Goal: Contribute content: Contribute content

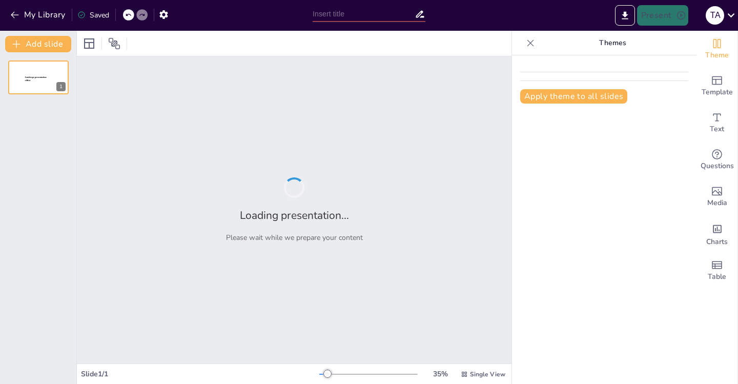
type input "Tailoring Insights: The Intersection of Science and Business Analytics"
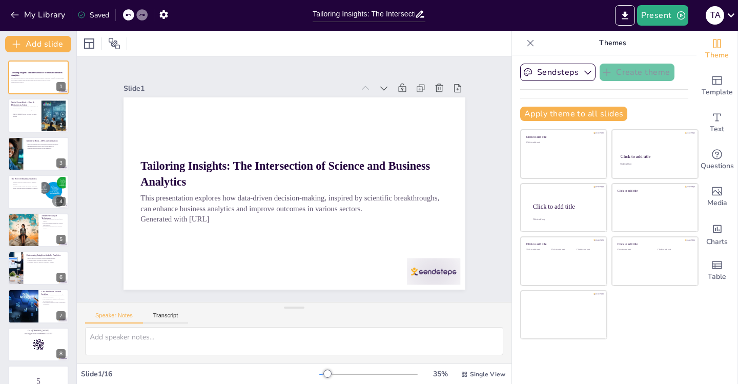
checkbox input "true"
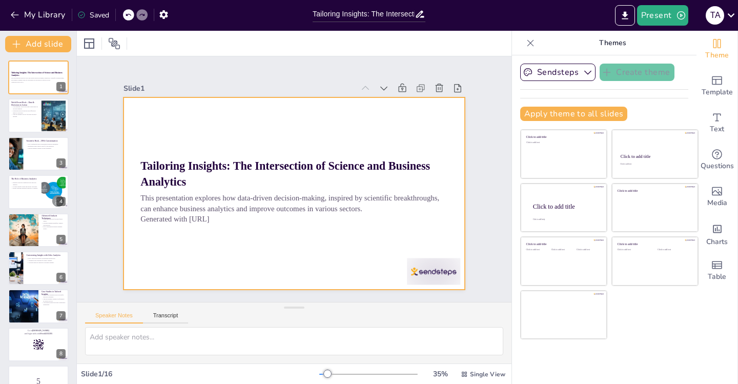
checkbox input "true"
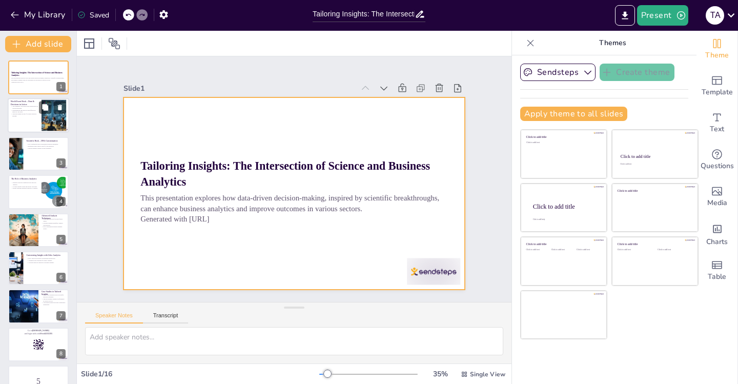
checkbox input "true"
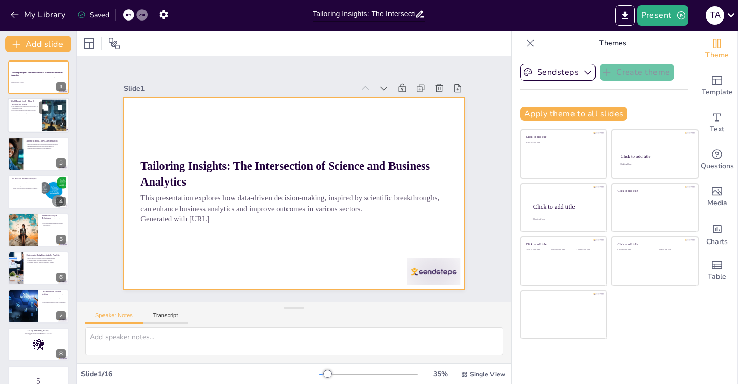
checkbox input "true"
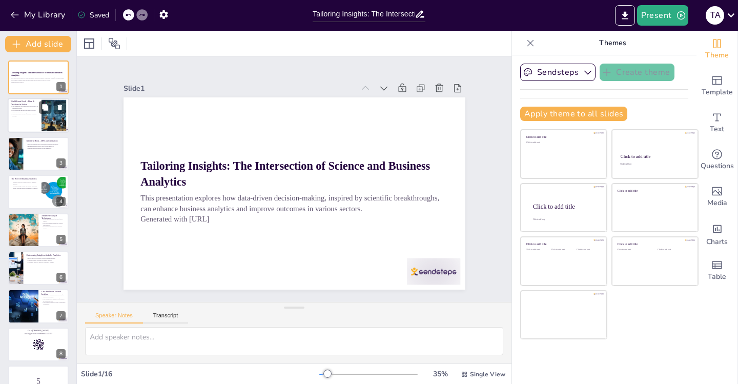
checkbox input "true"
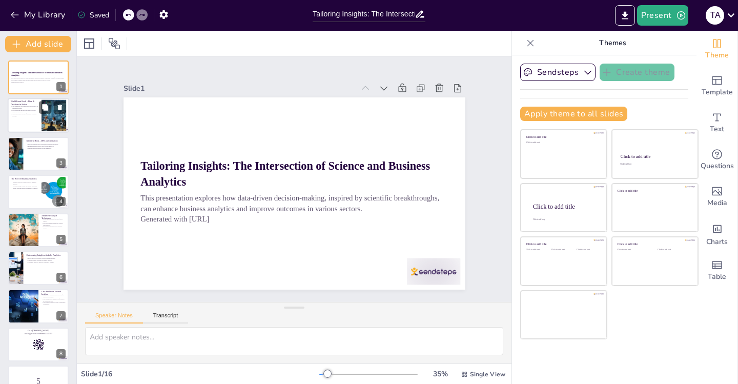
click at [38, 113] on div at bounding box center [38, 115] width 61 height 35
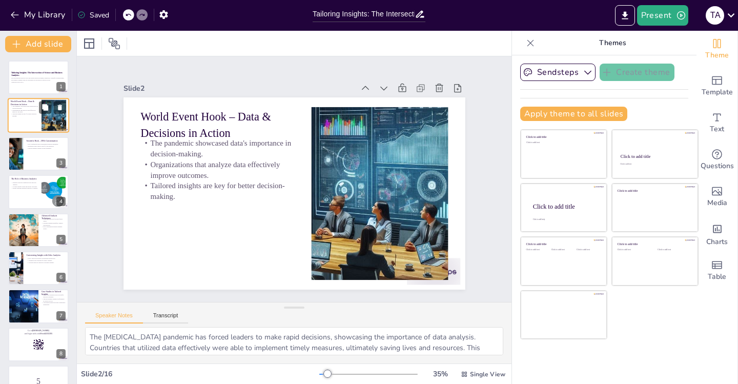
type textarea "The COVID-19 pandemic has forced leaders to make rapid decisions, showcasing th…"
checkbox input "true"
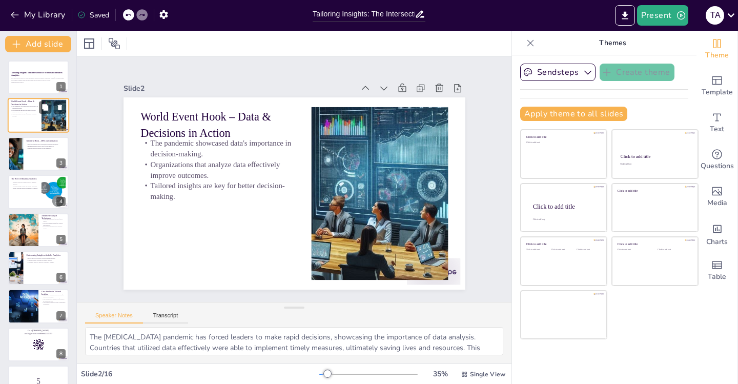
checkbox input "true"
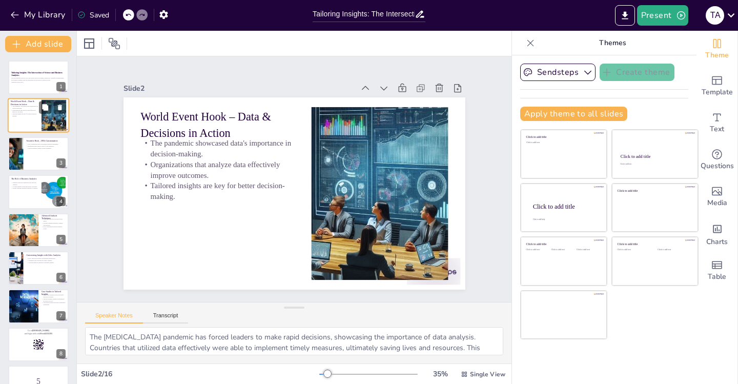
checkbox input "true"
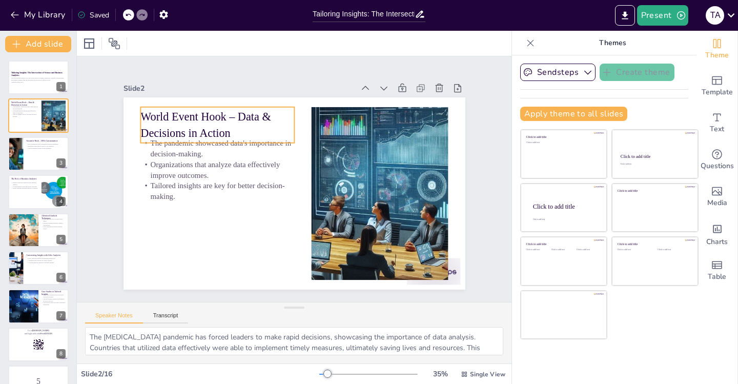
checkbox input "true"
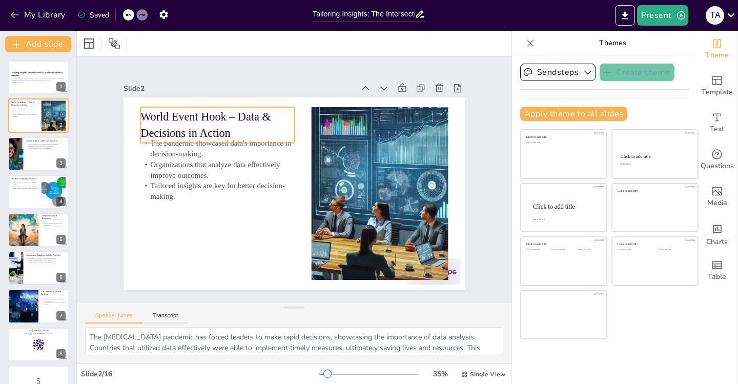
checkbox input "true"
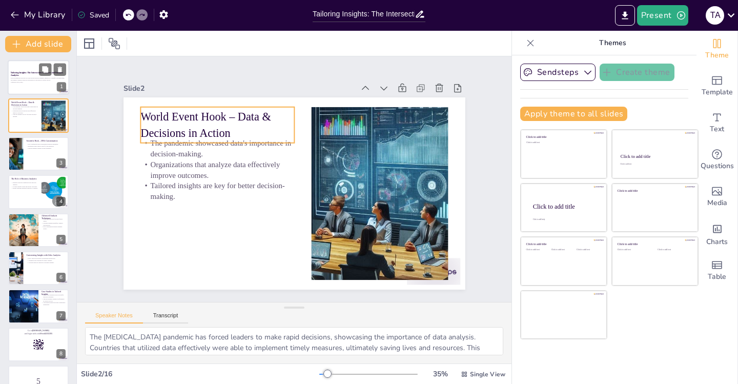
checkbox input "true"
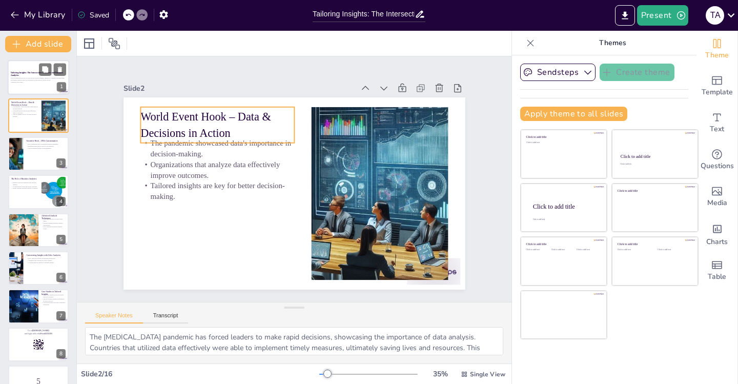
checkbox input "true"
click at [28, 81] on p "Generated with [URL]" at bounding box center [38, 82] width 55 height 2
checkbox input "true"
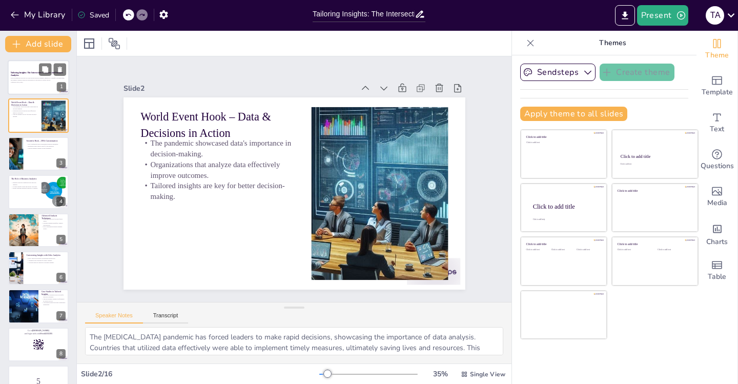
checkbox input "true"
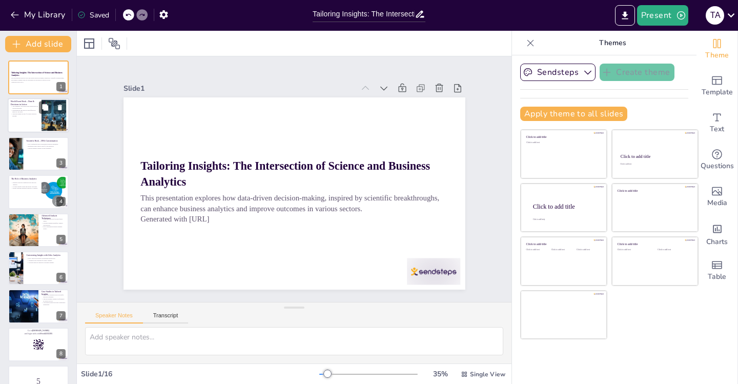
checkbox input "true"
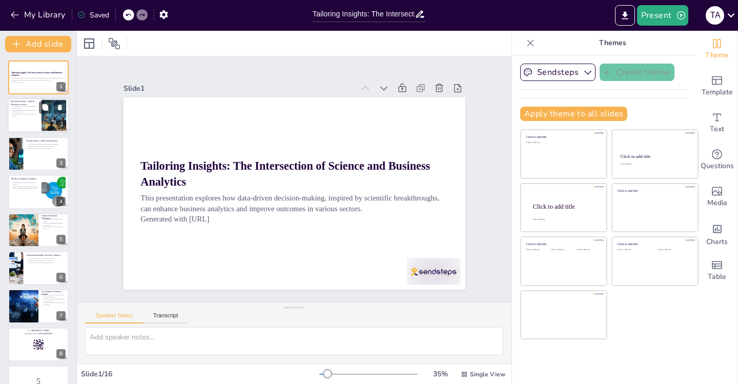
checkbox input "true"
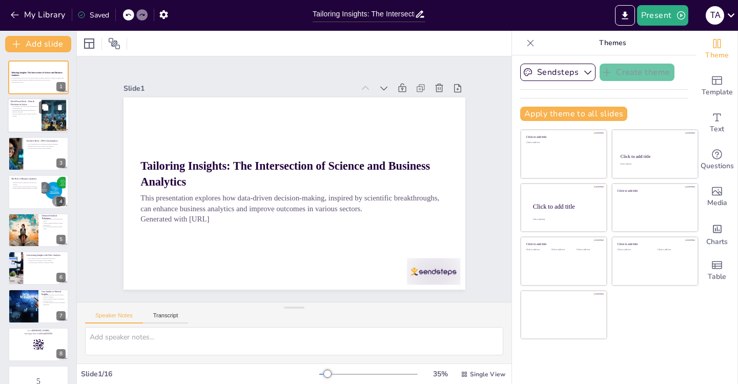
checkbox input "true"
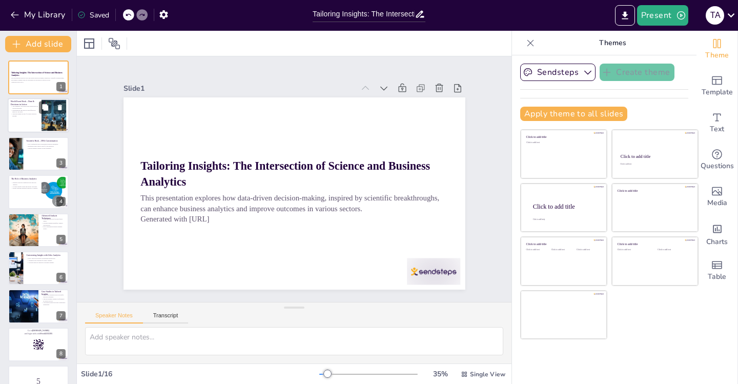
checkbox input "true"
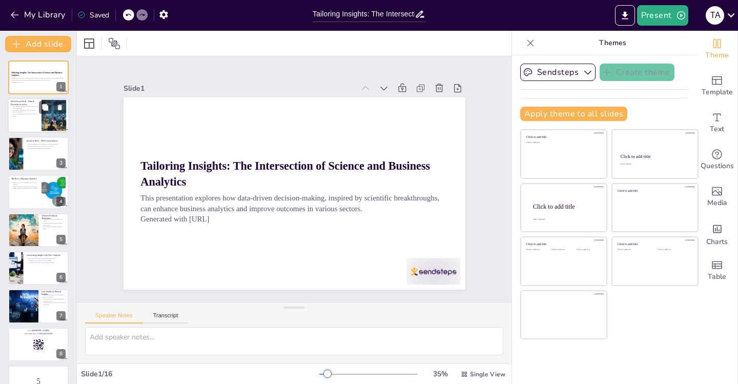
checkbox input "true"
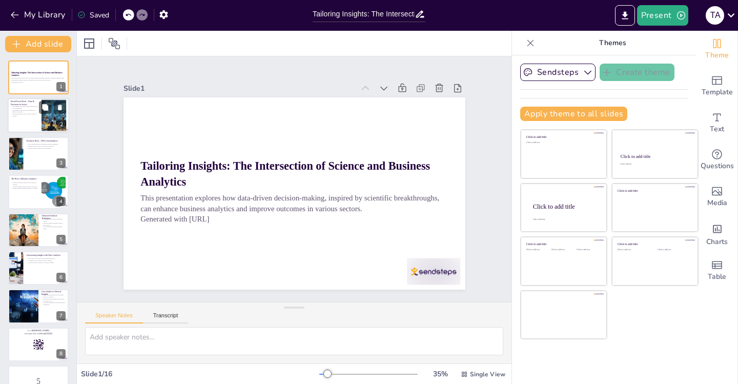
click at [27, 118] on div at bounding box center [38, 115] width 61 height 35
type textarea "The COVID-19 pandemic has forced leaders to make rapid decisions, showcasing th…"
checkbox input "true"
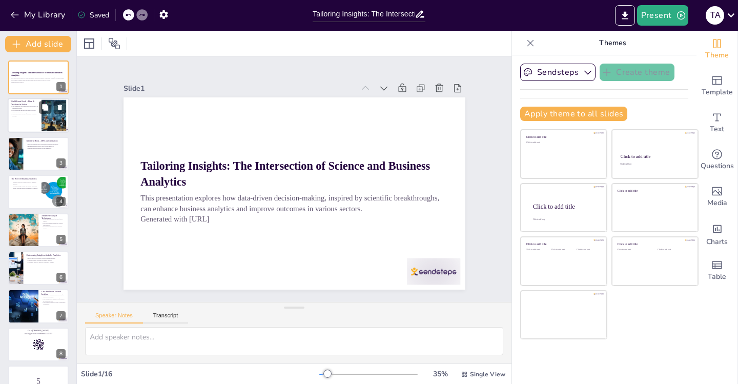
checkbox input "true"
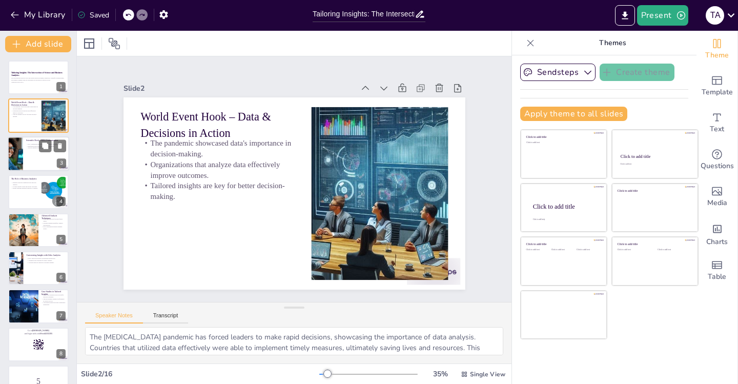
checkbox input "true"
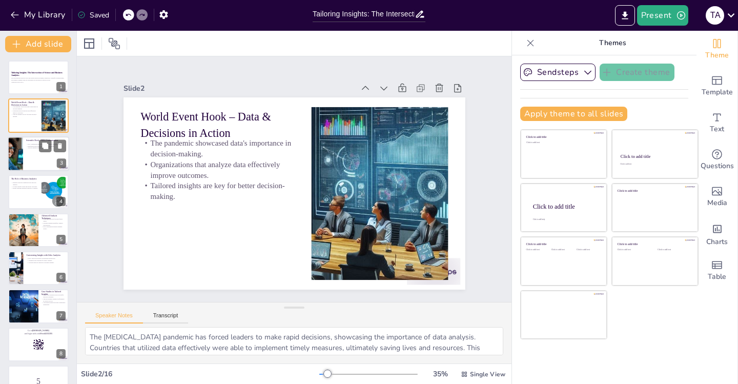
checkbox input "true"
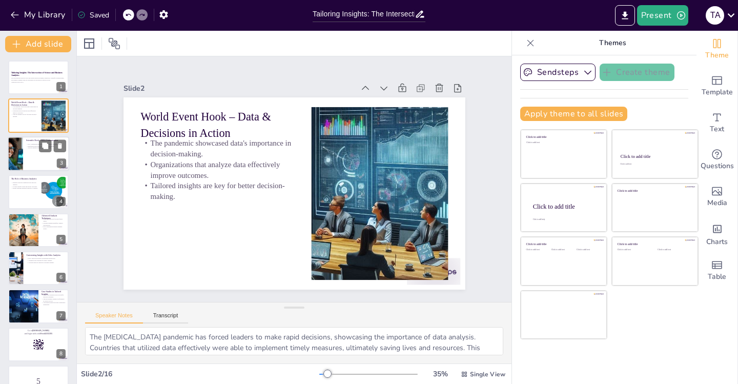
click at [24, 151] on div at bounding box center [38, 153] width 61 height 35
type textarea "The advancement in DNA sequencing has transformed how we approach healthcare. B…"
checkbox input "true"
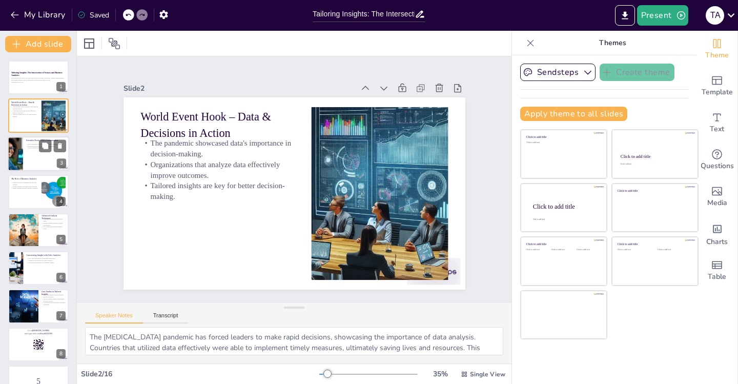
checkbox input "true"
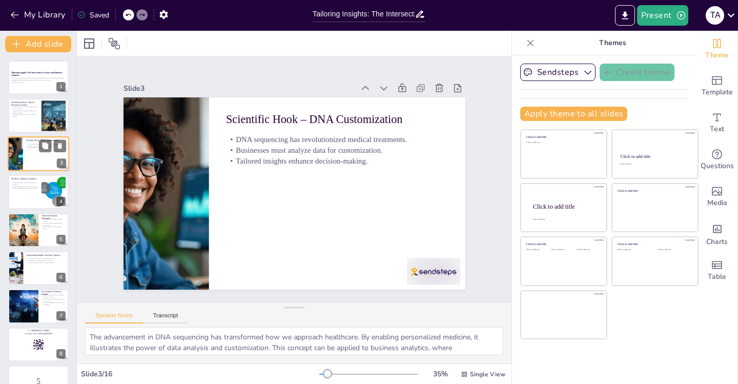
checkbox input "true"
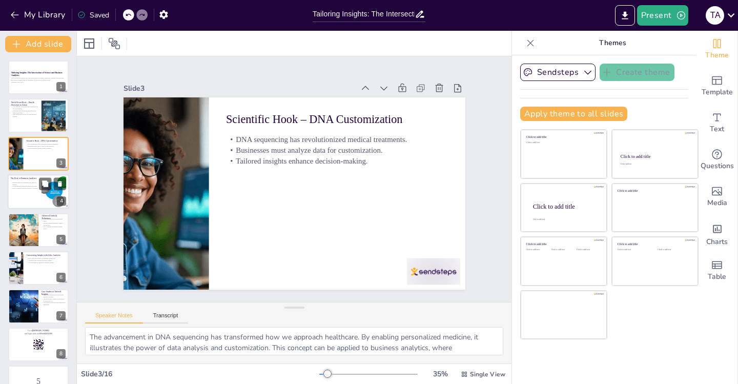
checkbox input "true"
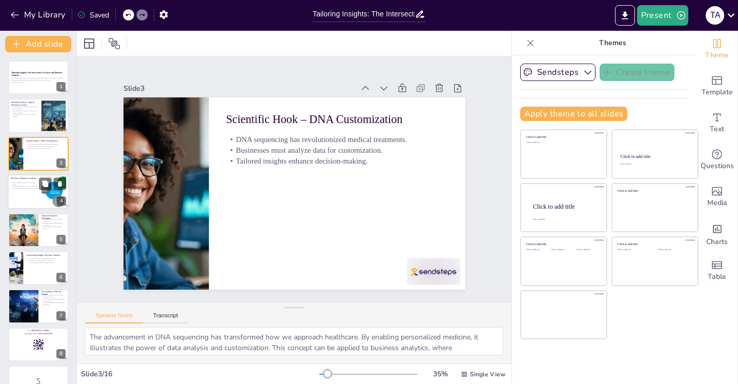
checkbox input "true"
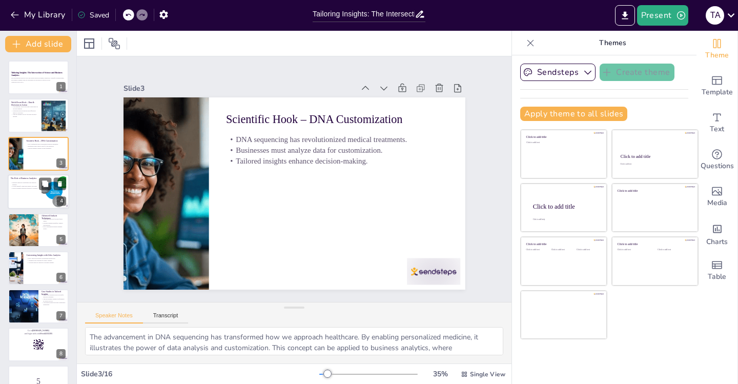
checkbox input "true"
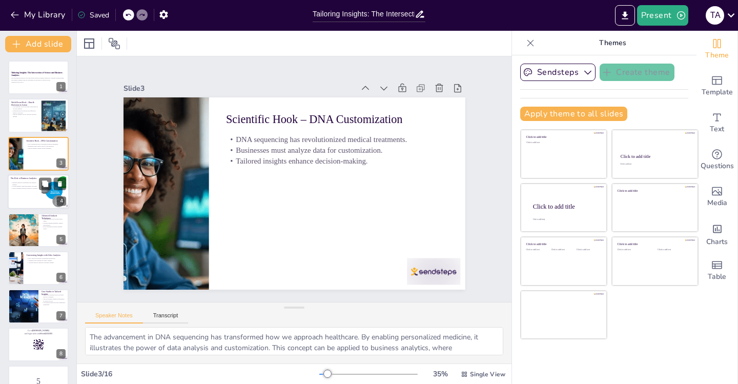
checkbox input "true"
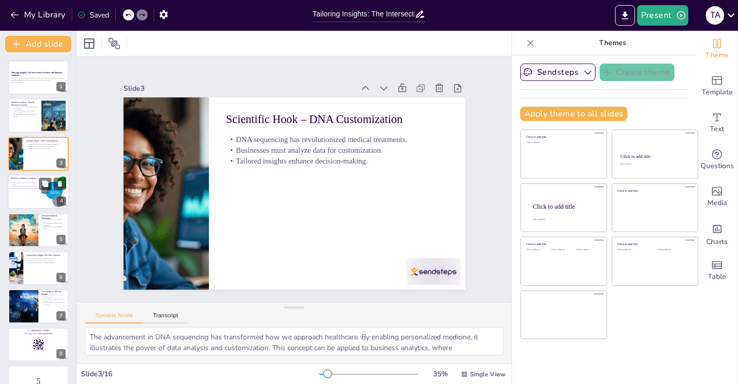
checkbox input "true"
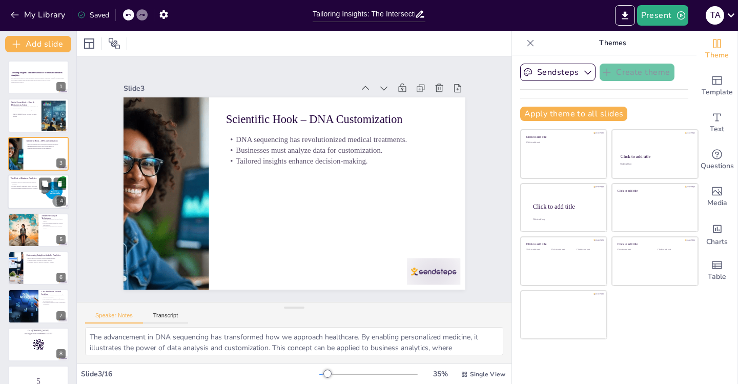
click at [19, 183] on p "Business analytics transforms raw data into insights." at bounding box center [25, 183] width 28 height 4
type textarea "Business analytics is critical in today's data-driven world. It allows organiza…"
checkbox input "true"
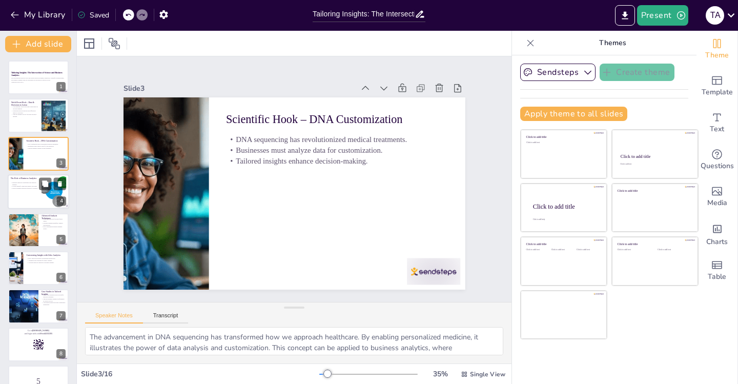
checkbox input "true"
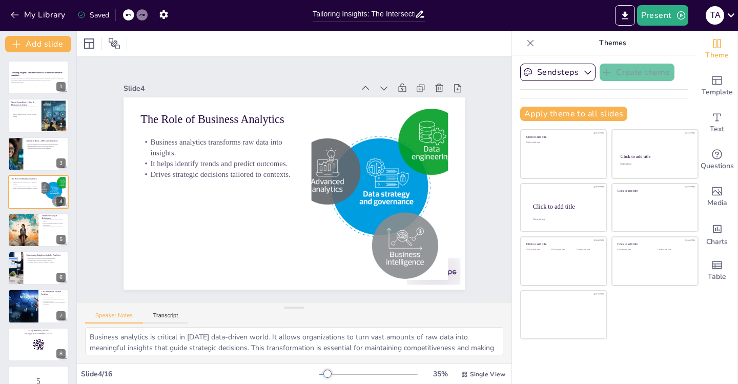
checkbox input "true"
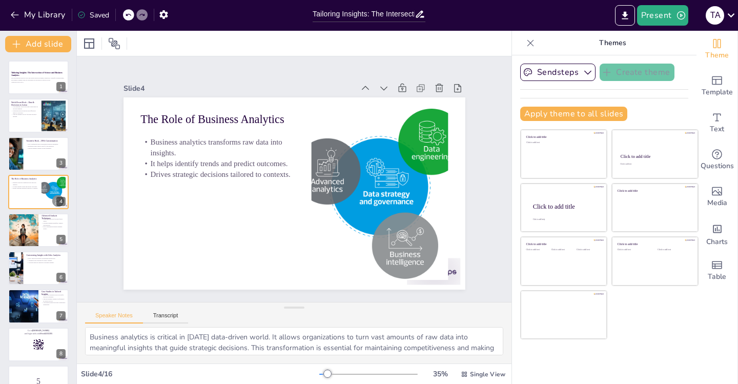
checkbox input "true"
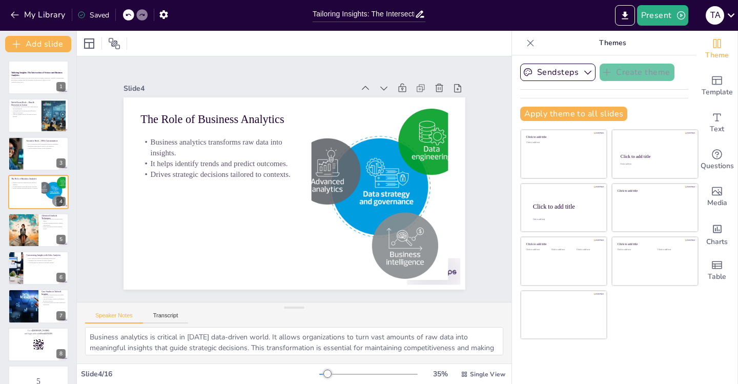
checkbox input "true"
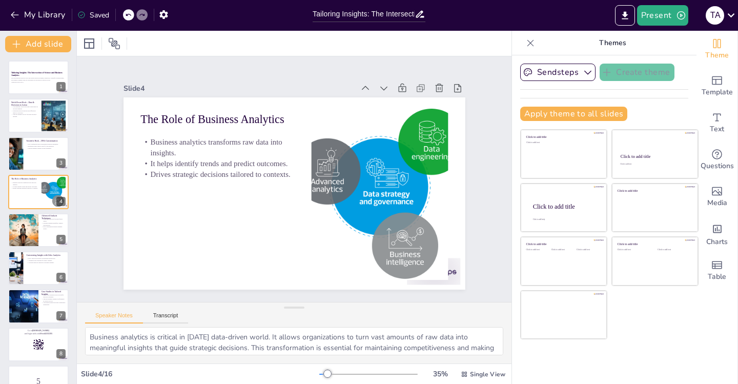
checkbox input "true"
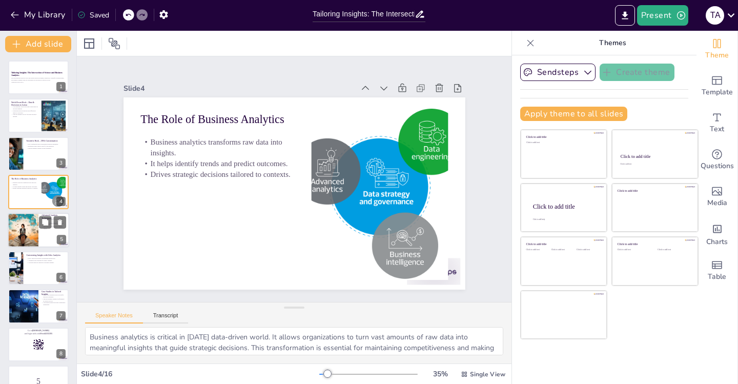
click at [42, 213] on div "Advanced Analysis Techniques Predictive analytics forecasts future trends. Mach…" at bounding box center [38, 230] width 61 height 35
type textarea "Predictive analytics is crucial for anticipating future business conditions. By…"
checkbox input "true"
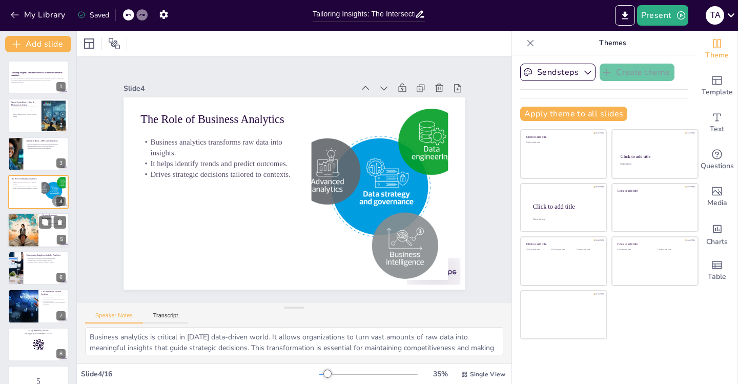
checkbox input "true"
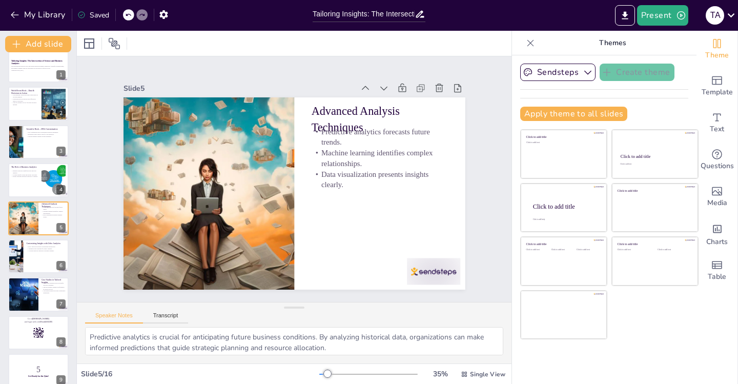
checkbox input "true"
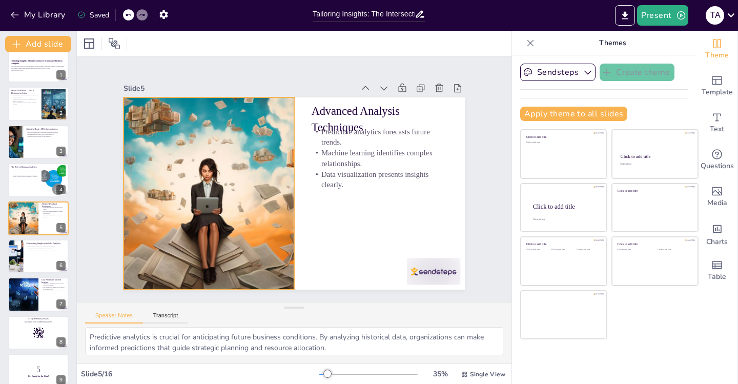
checkbox input "true"
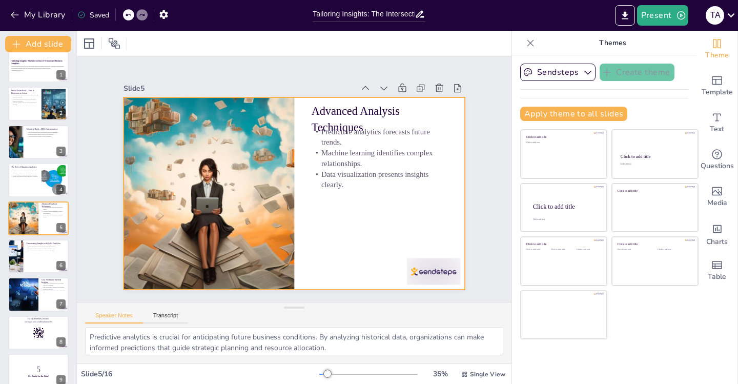
checkbox input "true"
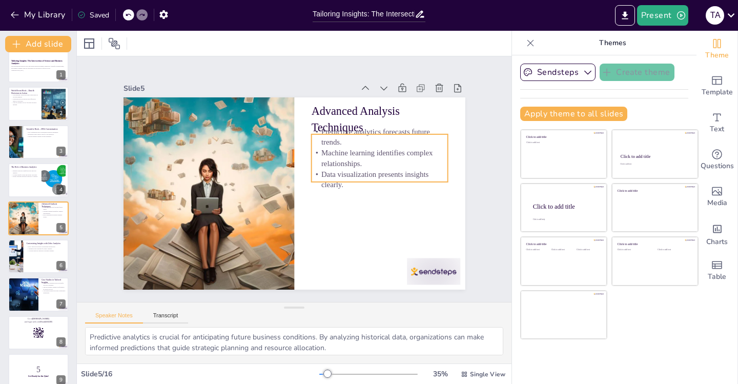
checkbox input "true"
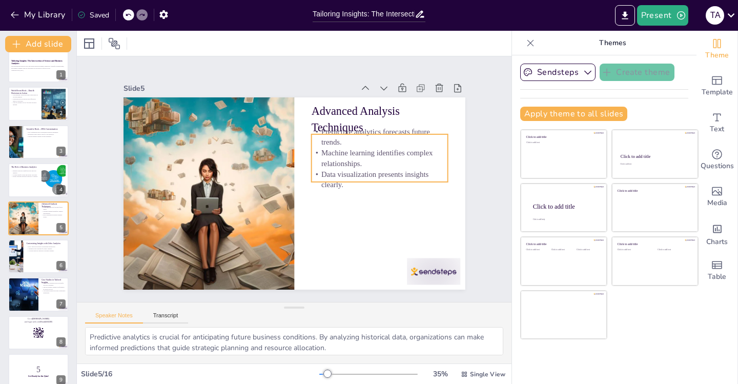
checkbox input "true"
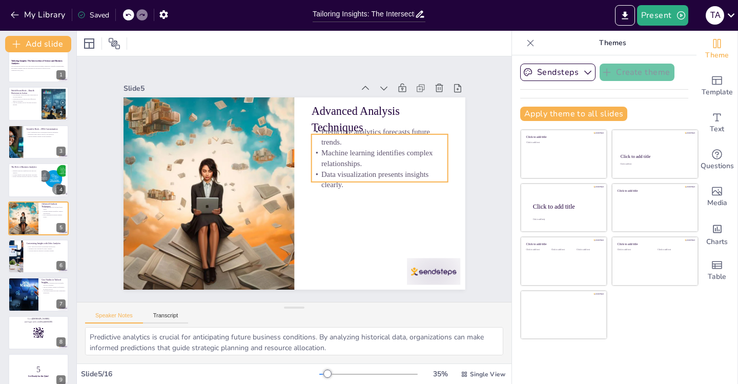
click at [394, 131] on p "Predictive analytics forecasts future trends." at bounding box center [386, 155] width 138 height 49
checkbox input "true"
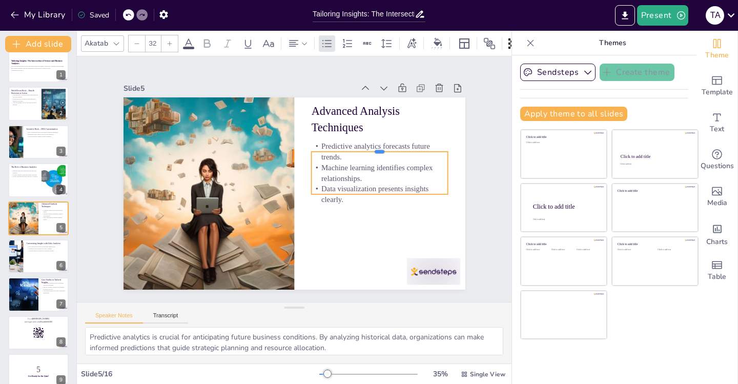
drag, startPoint x: 435, startPoint y: 133, endPoint x: 432, endPoint y: 150, distance: 17.6
click at [432, 151] on div at bounding box center [385, 176] width 133 height 50
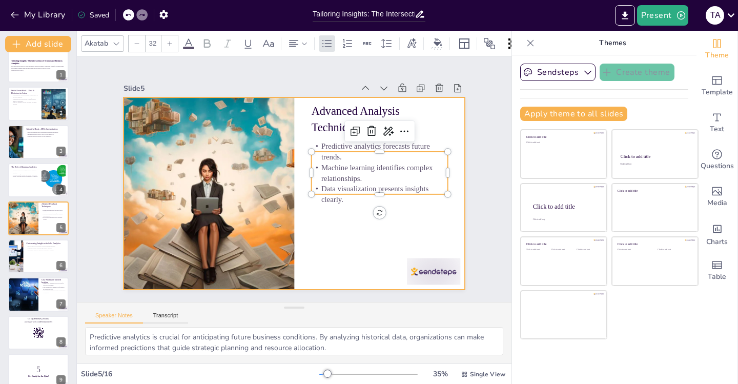
click at [347, 248] on div at bounding box center [289, 193] width 384 height 288
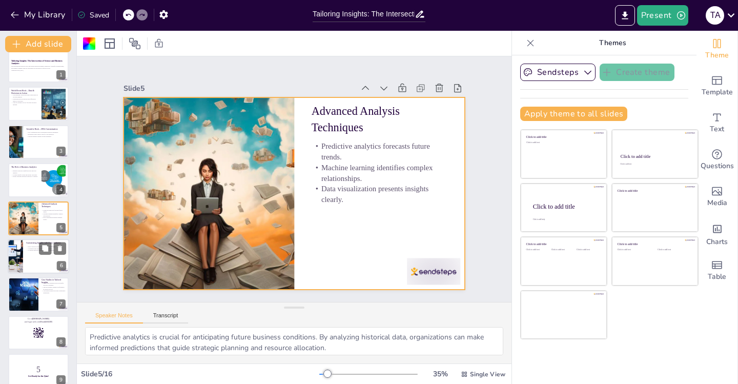
click at [28, 256] on div at bounding box center [38, 256] width 61 height 35
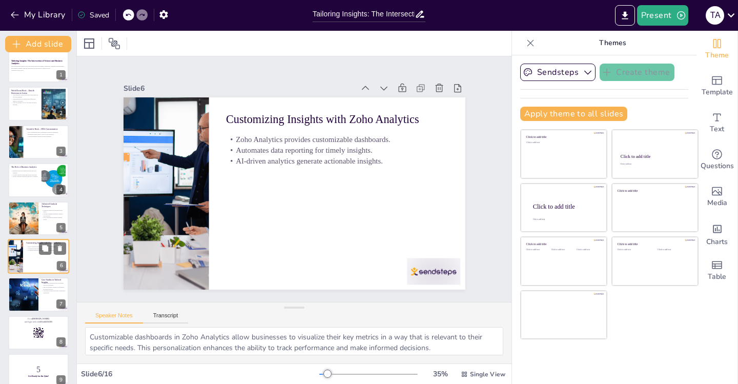
scroll to position [50, 0]
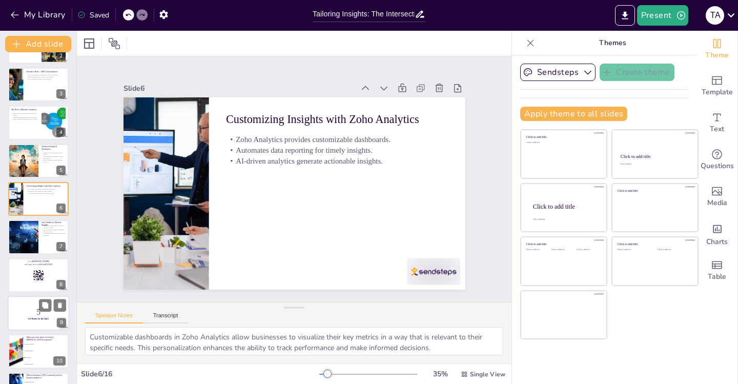
click at [30, 297] on div at bounding box center [38, 313] width 61 height 35
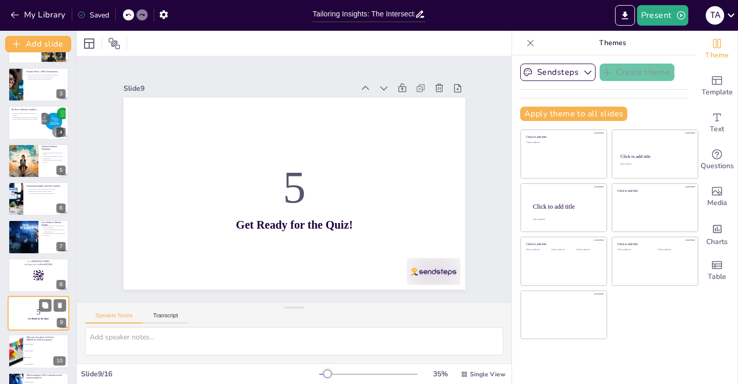
scroll to position [164, 0]
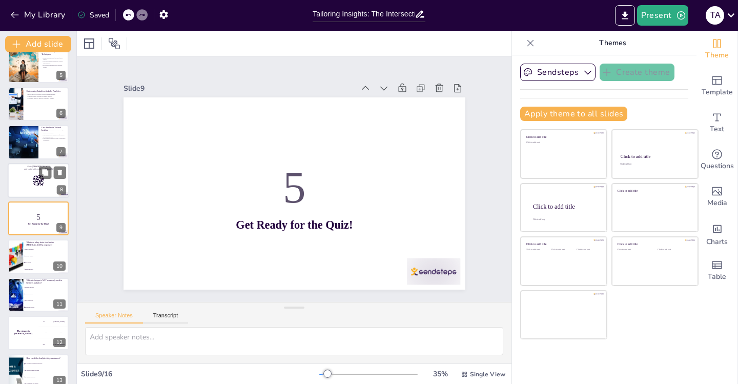
click at [27, 190] on div at bounding box center [38, 180] width 61 height 35
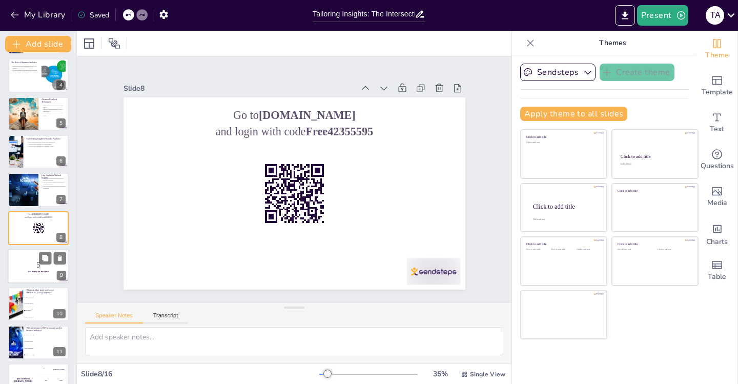
click at [28, 278] on div at bounding box center [38, 266] width 61 height 35
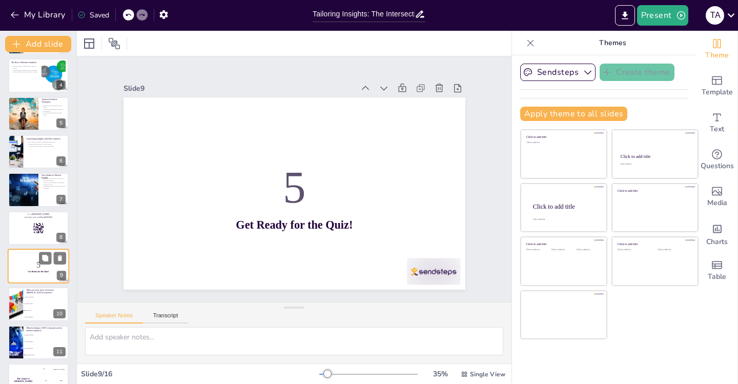
scroll to position [164, 0]
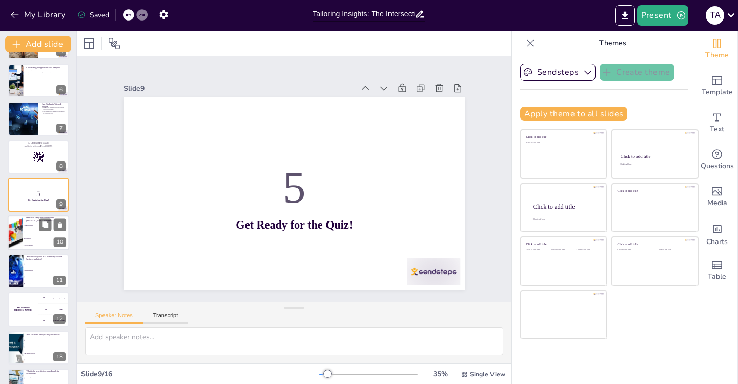
click at [26, 245] on span "Public compliance" at bounding box center [47, 246] width 44 height 2
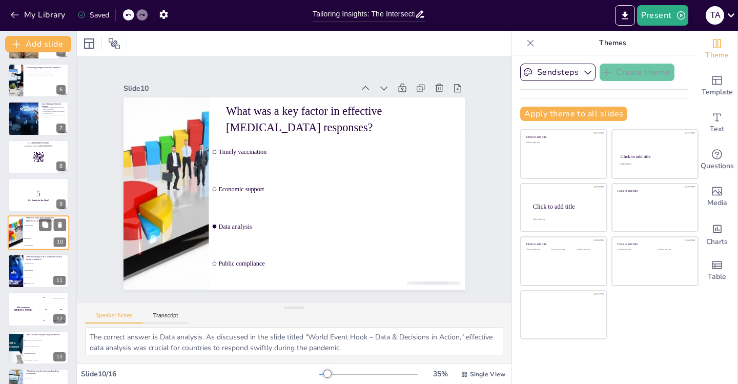
scroll to position [202, 0]
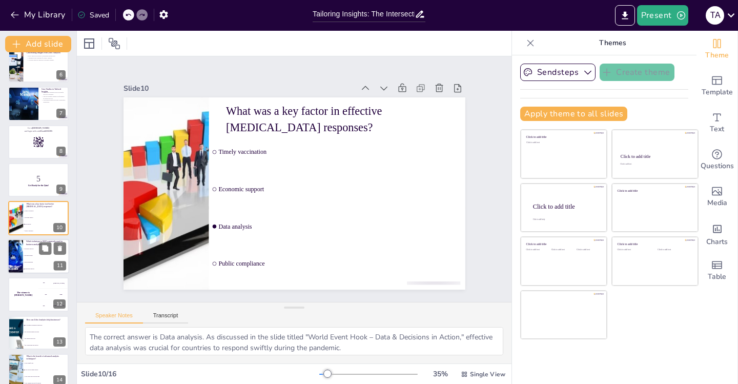
click at [19, 264] on div at bounding box center [15, 256] width 61 height 35
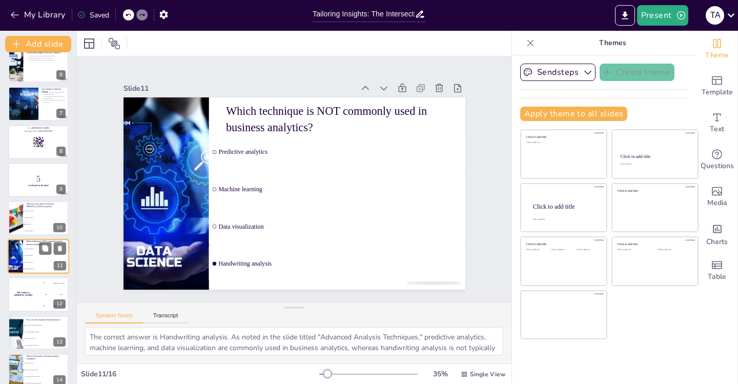
scroll to position [240, 0]
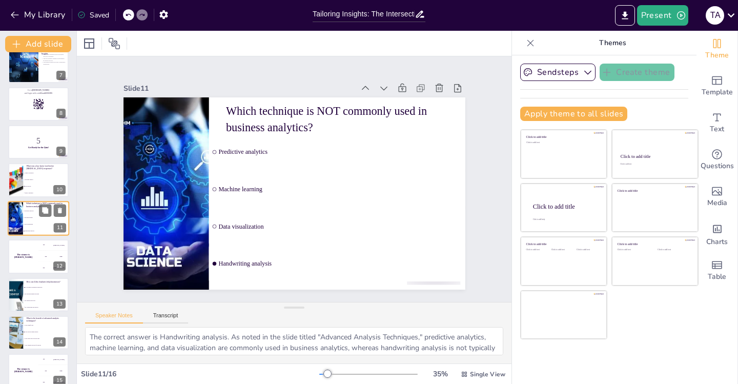
click at [19, 264] on div "The winner is [PERSON_NAME]" at bounding box center [23, 256] width 30 height 34
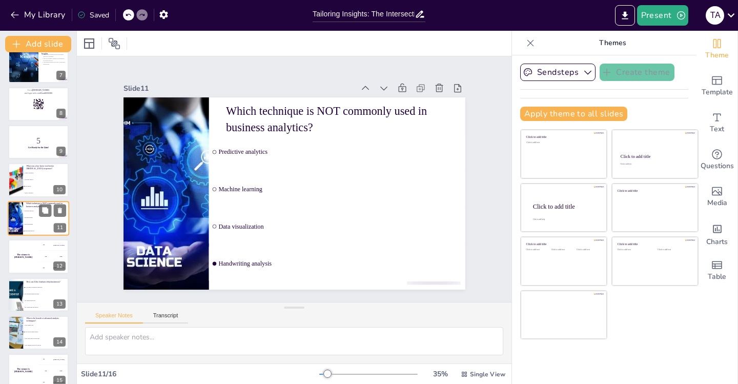
scroll to position [278, 0]
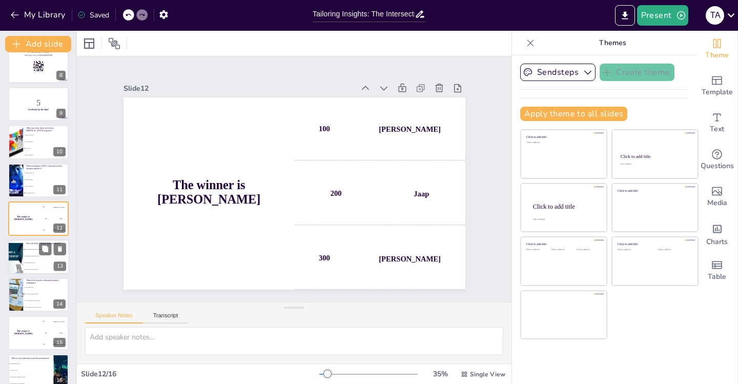
click at [27, 259] on li "By limiting data access" at bounding box center [46, 262] width 46 height 7
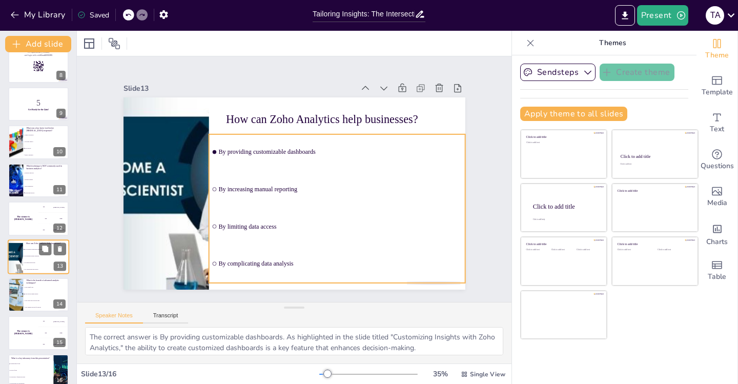
scroll to position [291, 0]
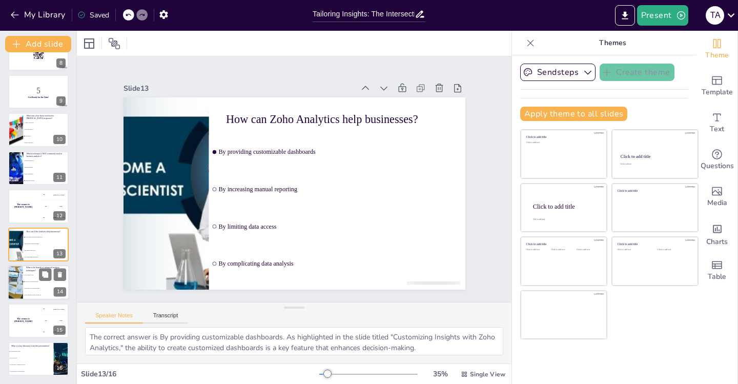
click at [28, 273] on li "They simplify data" at bounding box center [46, 275] width 46 height 7
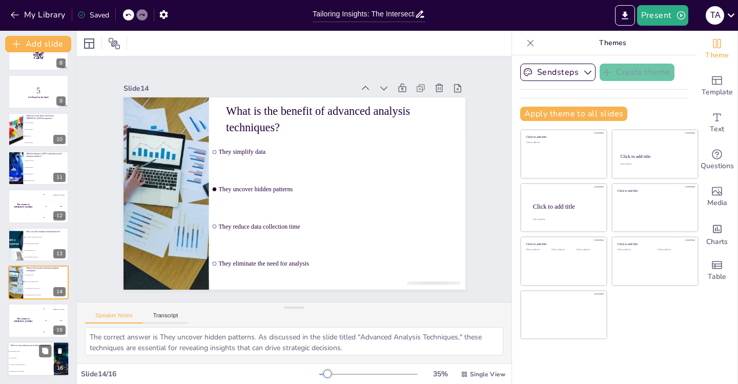
click at [19, 353] on li "The importance of data" at bounding box center [31, 351] width 46 height 7
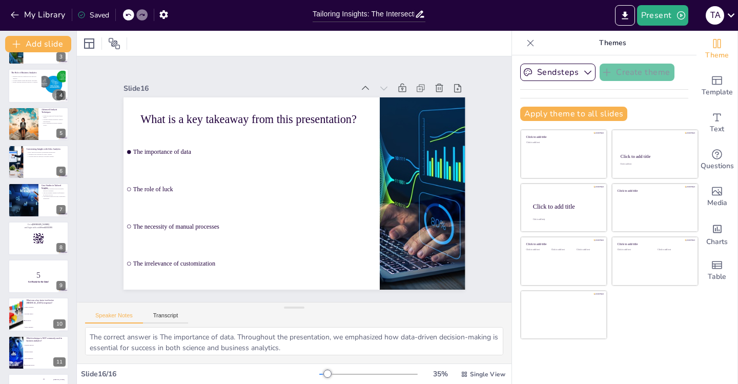
scroll to position [75, 0]
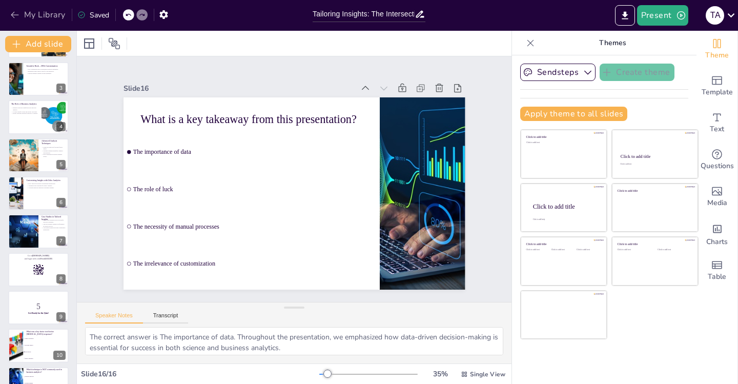
click at [13, 14] on icon "button" at bounding box center [15, 15] width 10 height 10
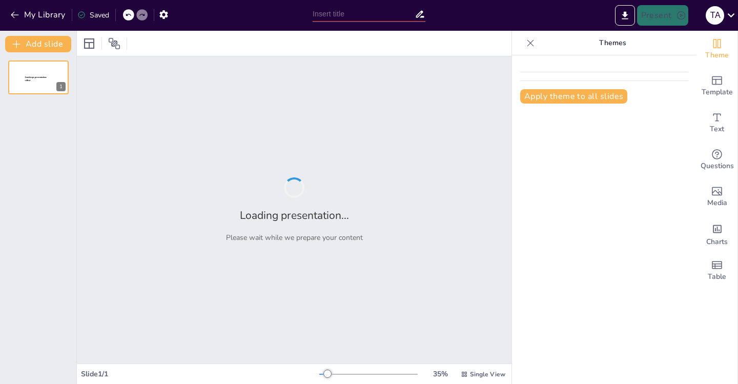
type input "The Power of Tailored Analytics: Transforming Data into Strategic Advantage"
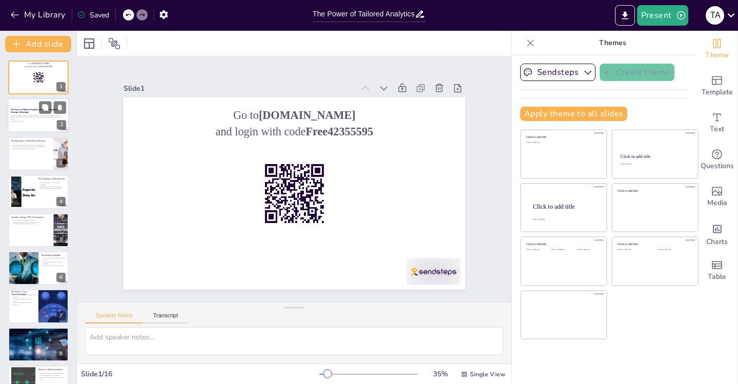
click at [38, 124] on div at bounding box center [38, 115] width 61 height 35
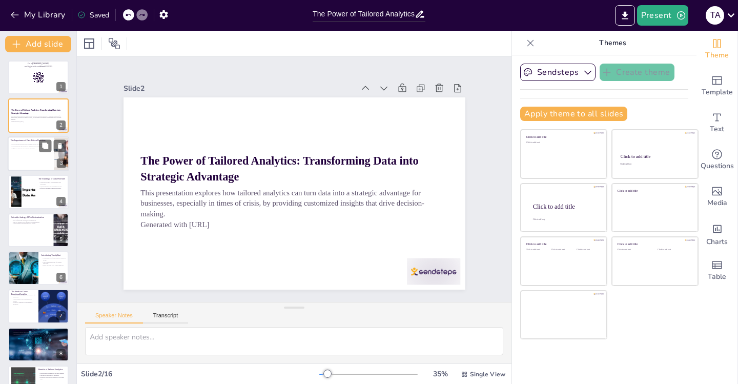
checkbox input "true"
click at [31, 159] on div at bounding box center [38, 153] width 61 height 35
type textarea "The pandemic highlighted the necessity for data-driven decisions across various…"
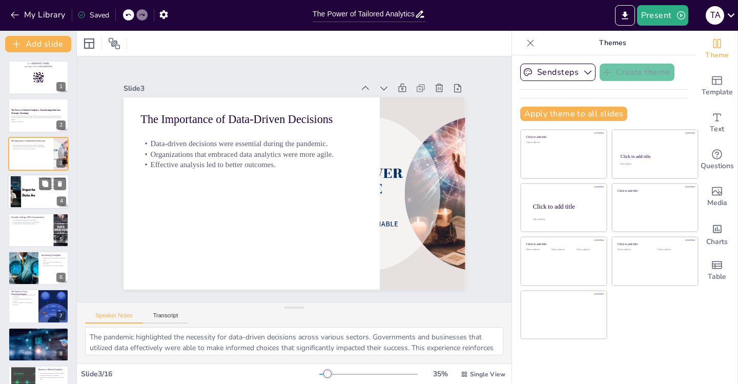
checkbox input "true"
click at [29, 180] on div at bounding box center [22, 191] width 47 height 31
type textarea "The sheer volume of data available to organizations [DATE] can be daunting. Wit…"
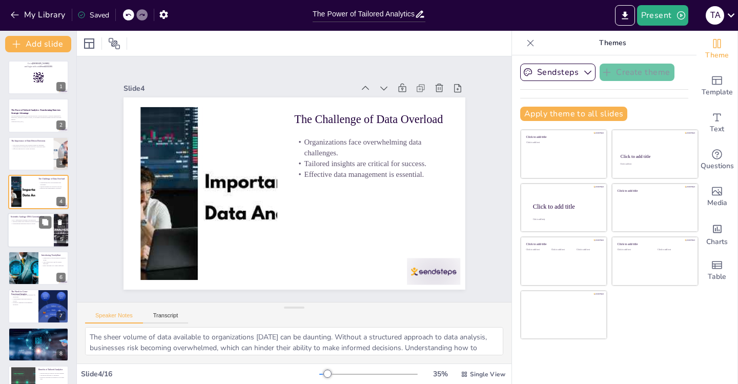
checkbox input "true"
click at [31, 232] on div at bounding box center [38, 230] width 61 height 35
type textarea "The analogy of DNA sequencing emphasizes the significance of customization in b…"
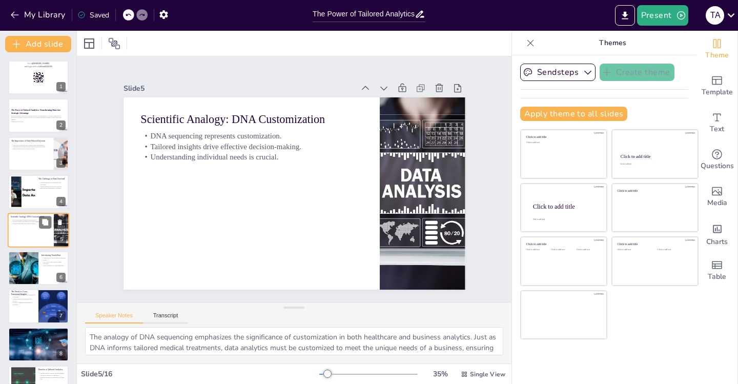
scroll to position [12, 0]
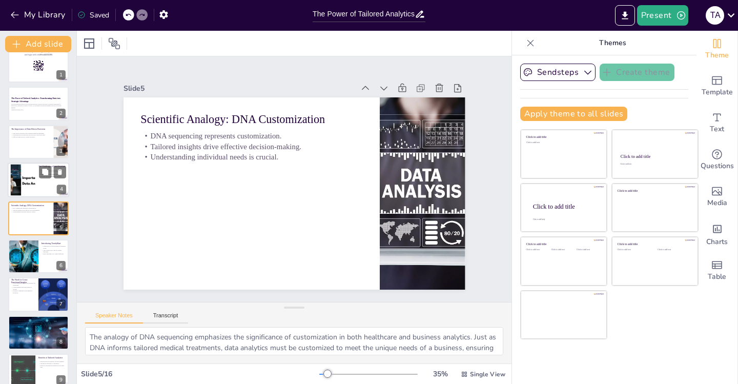
checkbox input "true"
click at [31, 174] on div at bounding box center [22, 180] width 47 height 31
type textarea "The sheer volume of data available to organizations [DATE] can be daunting. Wit…"
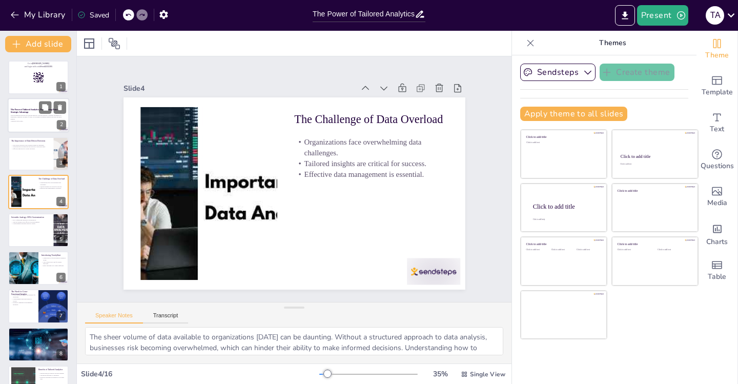
checkbox input "true"
click at [22, 122] on div at bounding box center [38, 115] width 61 height 35
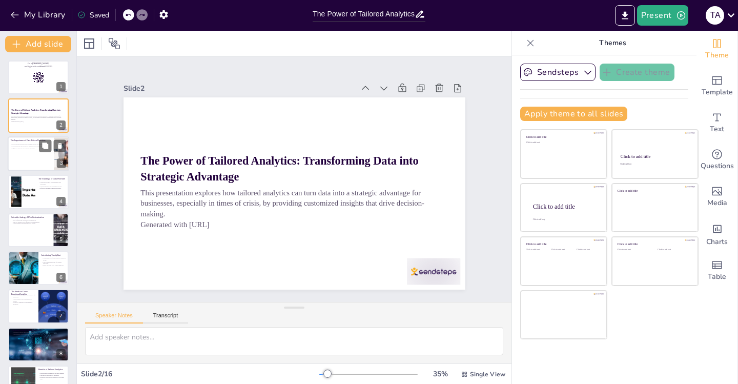
checkbox input "true"
click at [25, 163] on div at bounding box center [38, 153] width 61 height 35
type textarea "The pandemic highlighted the necessity for data-driven decisions across various…"
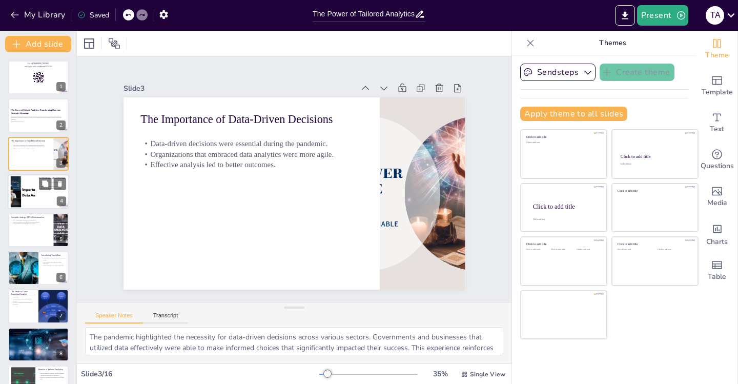
checkbox input "true"
click at [33, 197] on div at bounding box center [22, 191] width 47 height 31
type textarea "The sheer volume of data available to organizations [DATE] can be daunting. Wit…"
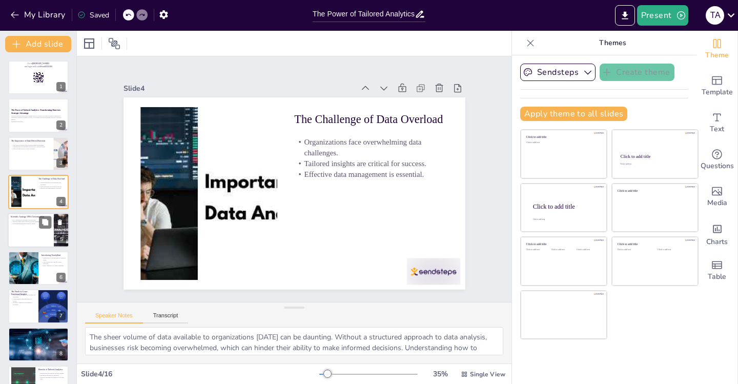
checkbox input "true"
click at [26, 226] on div at bounding box center [38, 230] width 61 height 35
type textarea "The analogy of DNA sequencing emphasizes the significance of customization in b…"
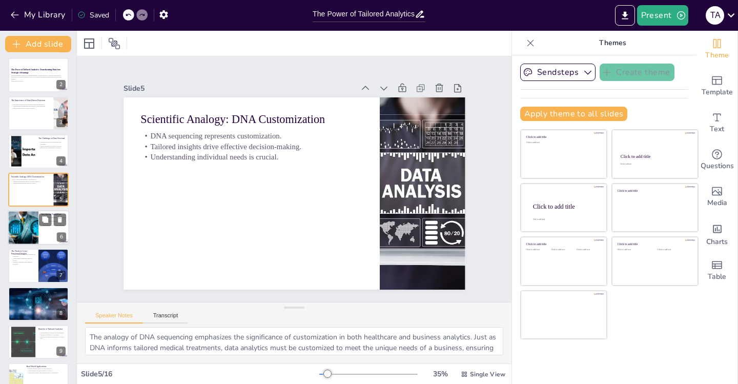
checkbox input "true"
click at [26, 228] on div at bounding box center [23, 227] width 66 height 35
type textarea "TrendyKart's rapid growth in the eCommerce space showcases the potential for bu…"
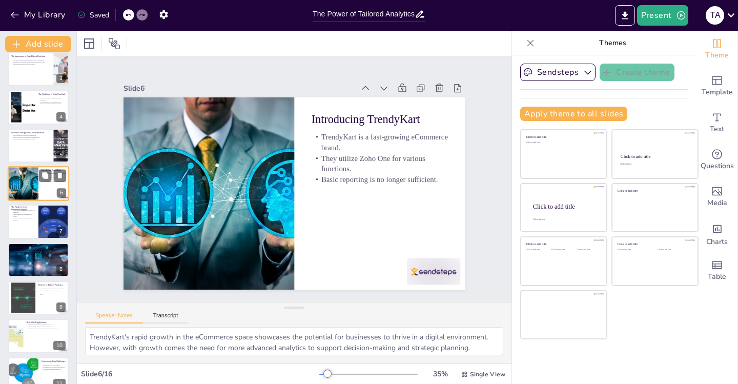
checkbox input "true"
click at [26, 228] on div at bounding box center [38, 221] width 61 height 35
type textarea "Leadership at TrendyKart understands that cross-functional insights are vital f…"
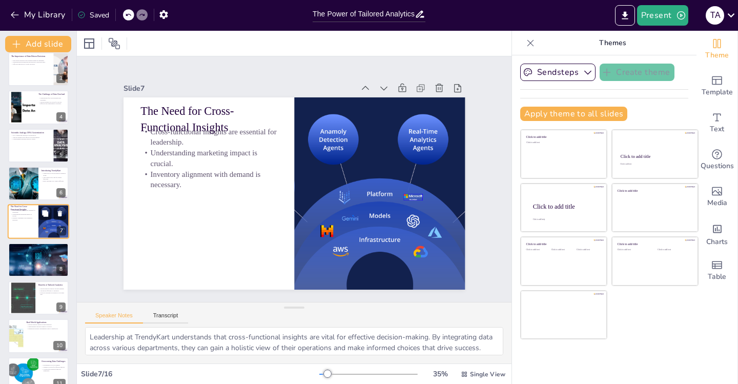
scroll to position [88, 0]
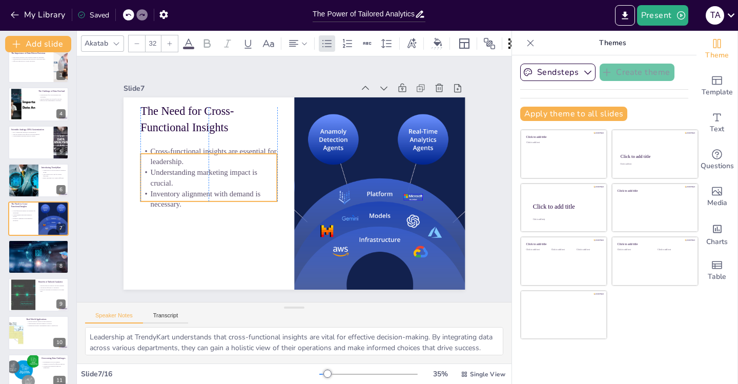
drag, startPoint x: 261, startPoint y: 132, endPoint x: 261, endPoint y: 152, distance: 19.5
click at [261, 152] on p "Cross-functional insights are essential for leadership." at bounding box center [280, 91] width 75 height 133
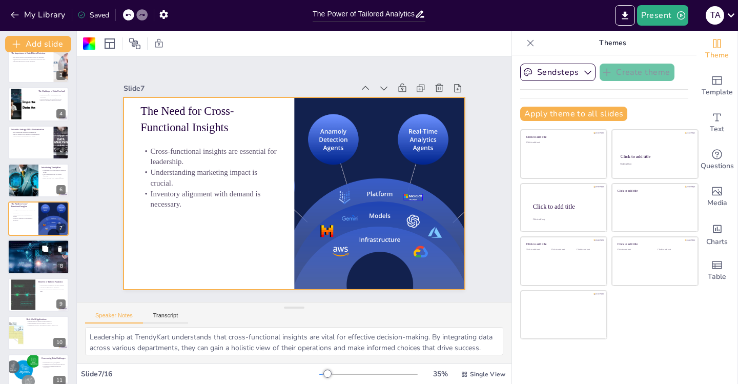
checkbox input "true"
click at [51, 255] on div at bounding box center [38, 256] width 61 height 41
type textarea "Advanced analytics features empower organizations to conduct deeper analysis of…"
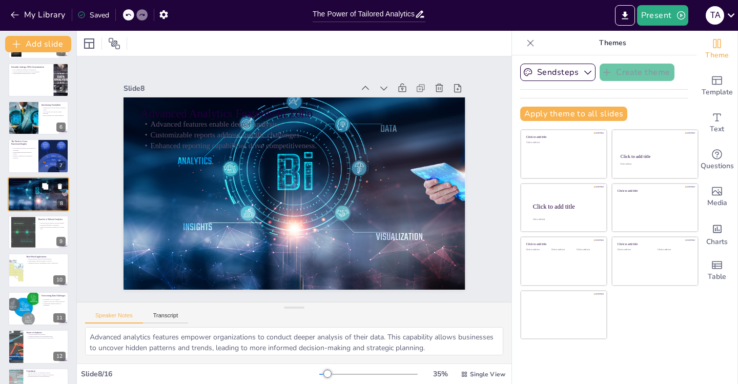
scroll to position [151, 0]
checkbox input "true"
click at [38, 235] on div at bounding box center [38, 231] width 61 height 35
type textarea "Tailored analytics significantly enhance decision-making processes. By providin…"
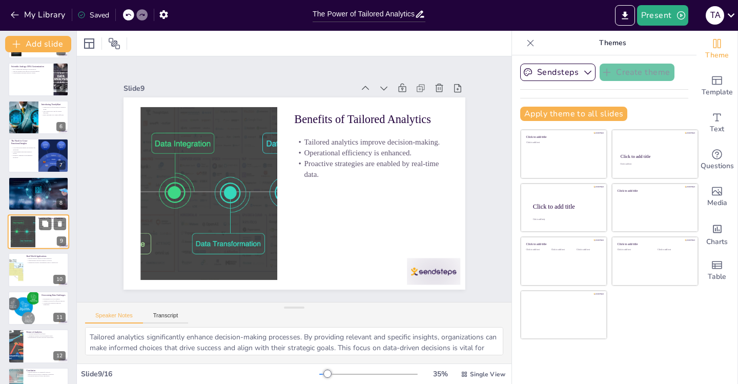
scroll to position [164, 0]
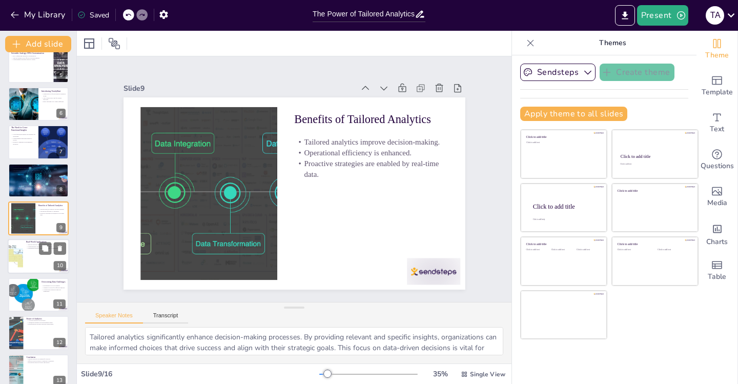
checkbox input "true"
click at [37, 255] on div at bounding box center [38, 256] width 61 height 35
type textarea "Tailored analytics significantly enhance a business's ability to predict trends…"
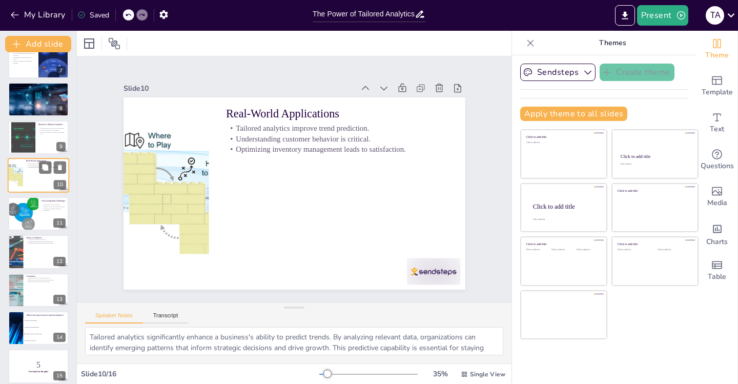
scroll to position [248, 0]
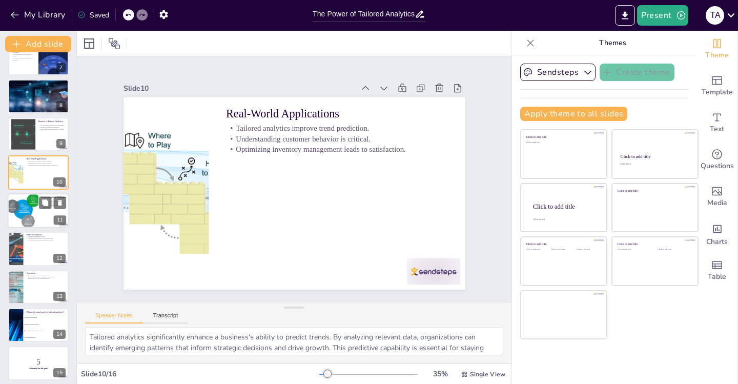
checkbox input "true"
click at [31, 217] on div at bounding box center [23, 210] width 35 height 35
type textarea "Investing in the right tools is fundamental for organizations to overcome data …"
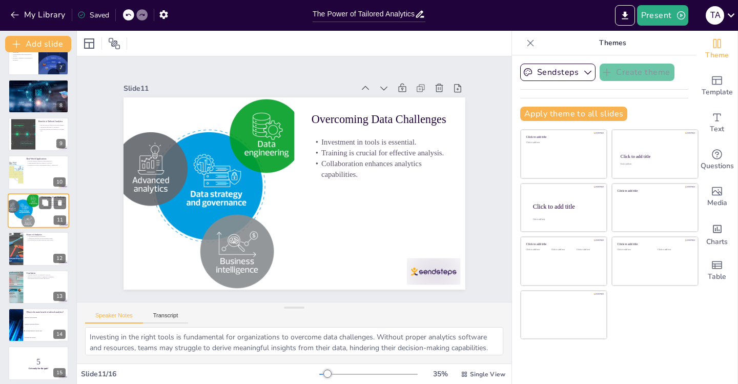
scroll to position [240, 0]
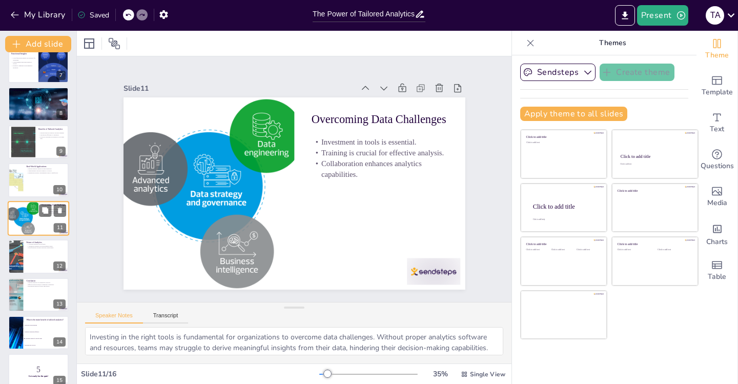
click at [31, 217] on div at bounding box center [23, 218] width 35 height 35
checkbox input "true"
click at [31, 256] on div at bounding box center [38, 256] width 61 height 35
type textarea "AI-driven insights are becoming increasingly important for businesses seeking t…"
checkbox input "true"
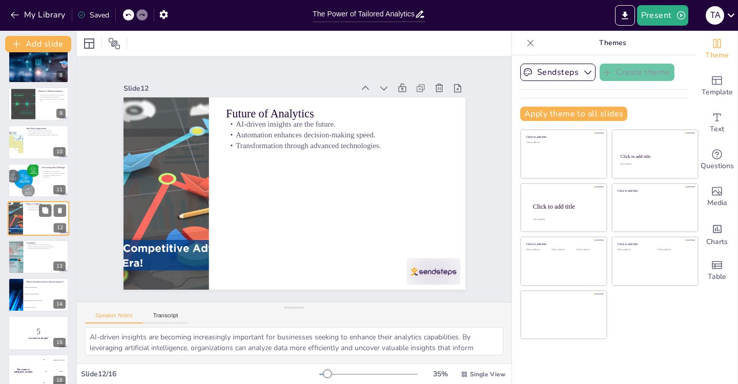
scroll to position [291, 0]
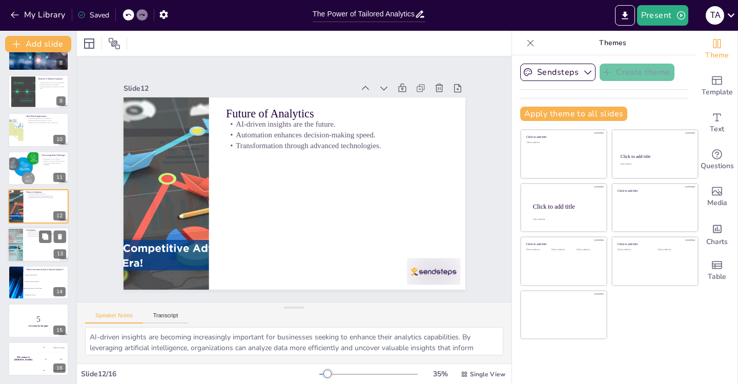
click at [33, 251] on div at bounding box center [38, 244] width 61 height 35
type textarea "Tailored analytics is no longer a luxury but a necessity for businesses aiming …"
checkbox input "true"
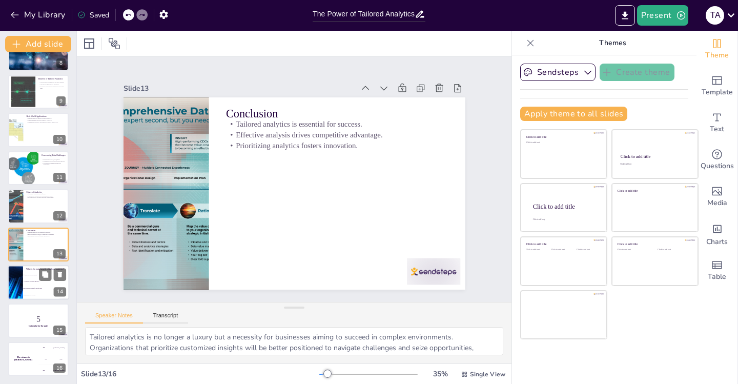
checkbox input "true"
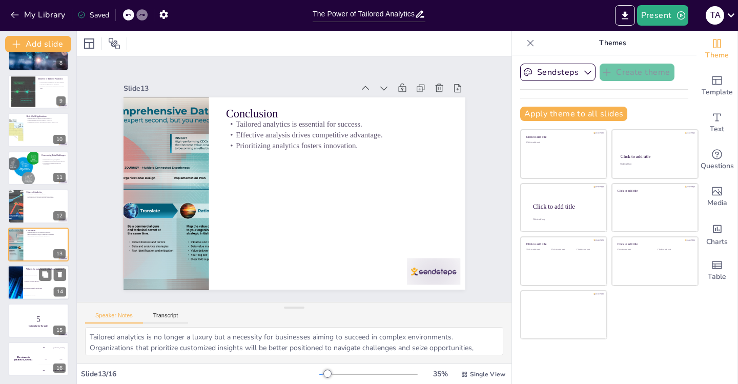
checkbox input "true"
click at [30, 294] on span "Increased data overload" at bounding box center [47, 295] width 44 height 2
type textarea "Customized insights for specific needs are the main benefit of tailored analyti…"
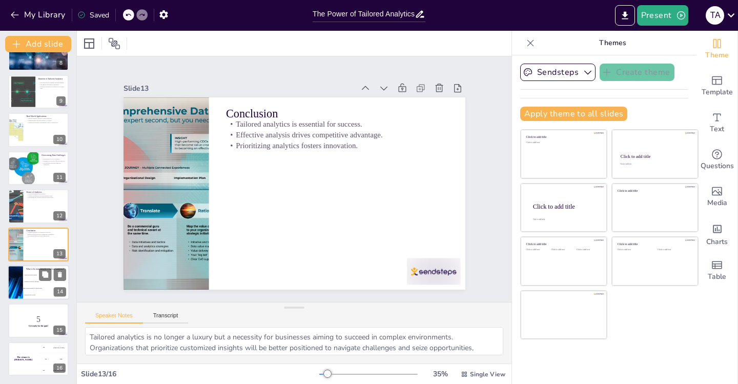
checkbox input "true"
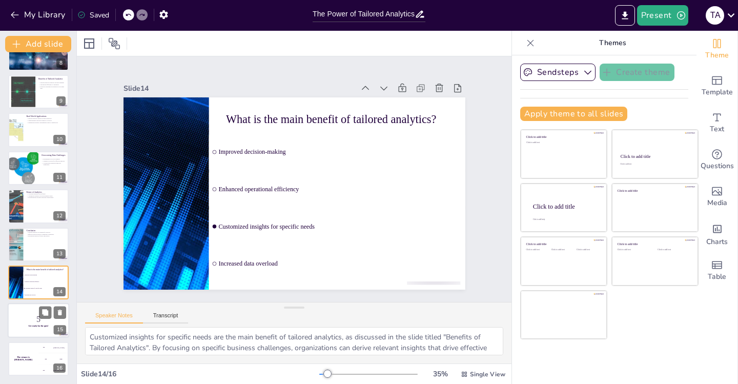
checkbox input "true"
click at [30, 312] on div at bounding box center [38, 320] width 61 height 35
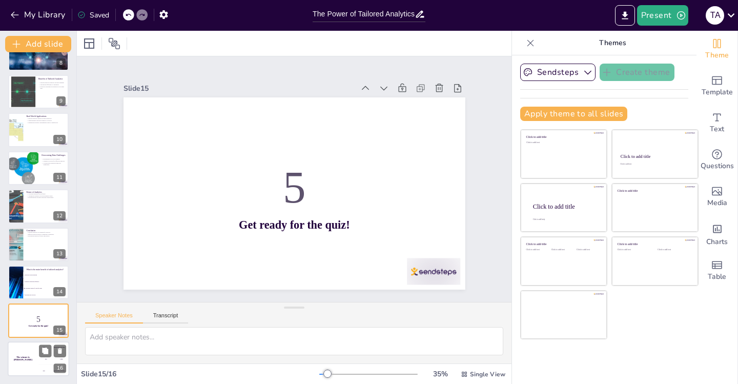
click at [20, 365] on div "The winner is [PERSON_NAME]" at bounding box center [23, 358] width 31 height 35
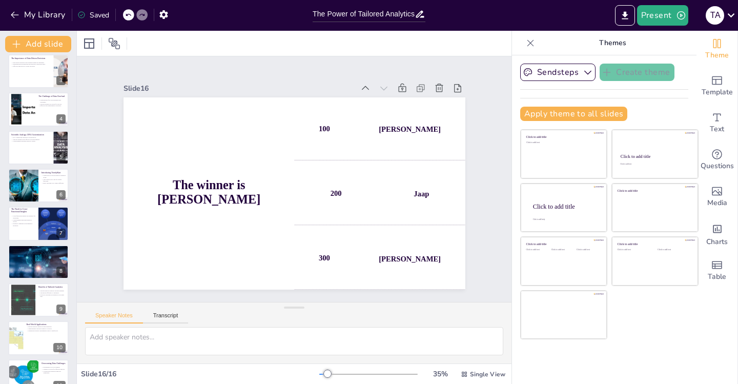
scroll to position [0, 0]
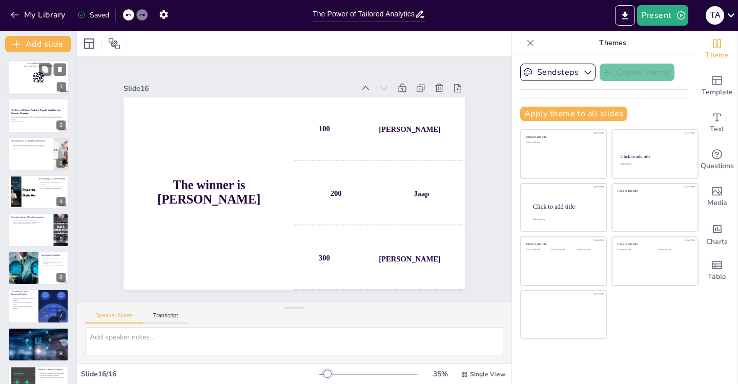
click at [25, 93] on div at bounding box center [38, 77] width 61 height 35
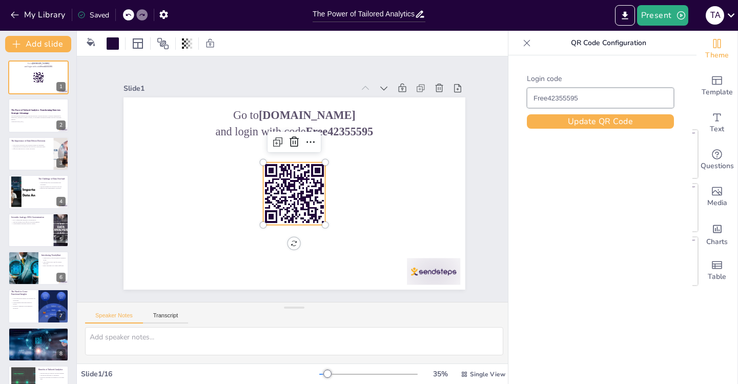
click at [270, 203] on rect at bounding box center [290, 193] width 78 height 78
click at [316, 208] on icon at bounding box center [318, 212] width 5 height 8
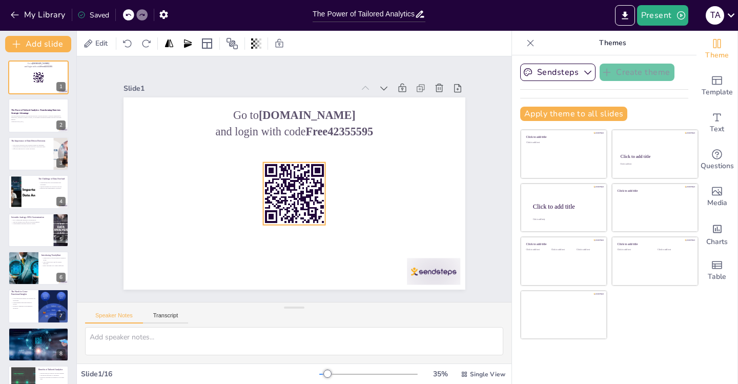
click at [290, 200] on rect at bounding box center [287, 198] width 6 height 7
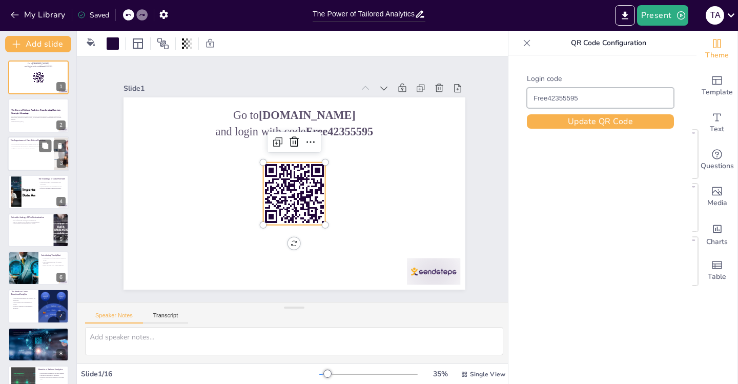
checkbox input "true"
click at [34, 148] on p "Effective analysis led to better outcomes." at bounding box center [31, 149] width 40 height 2
type textarea "The pandemic highlighted the necessity for data-driven decisions across various…"
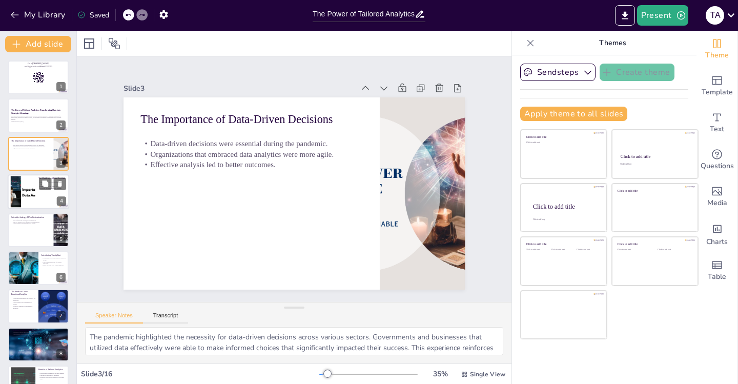
checkbox input "true"
click at [24, 194] on div at bounding box center [22, 191] width 47 height 31
type textarea "The sheer volume of data available to organizations [DATE] can be daunting. Wit…"
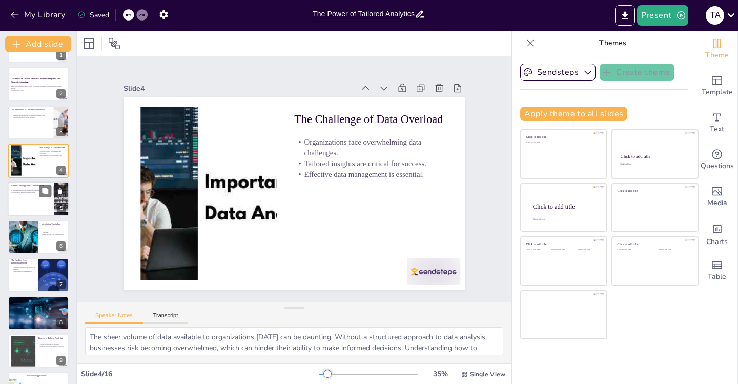
checkbox input "true"
click at [24, 196] on div at bounding box center [38, 198] width 61 height 35
type textarea "The analogy of DNA sequencing emphasizes the significance of customization in b…"
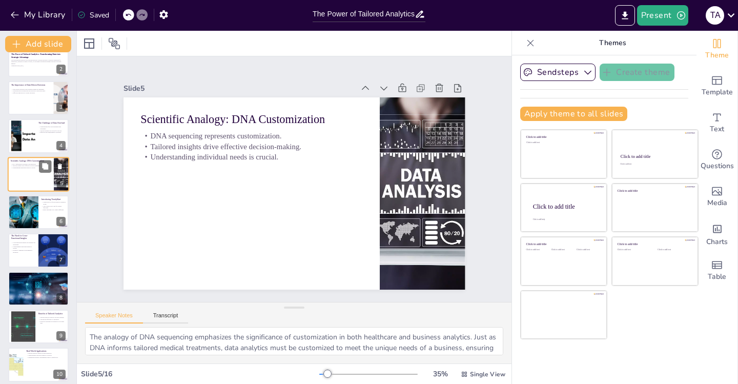
scroll to position [56, 0]
checkbox input "true"
click at [25, 203] on div at bounding box center [23, 211] width 66 height 35
type textarea "TrendyKart's rapid growth in the eCommerce space showcases the potential for bu…"
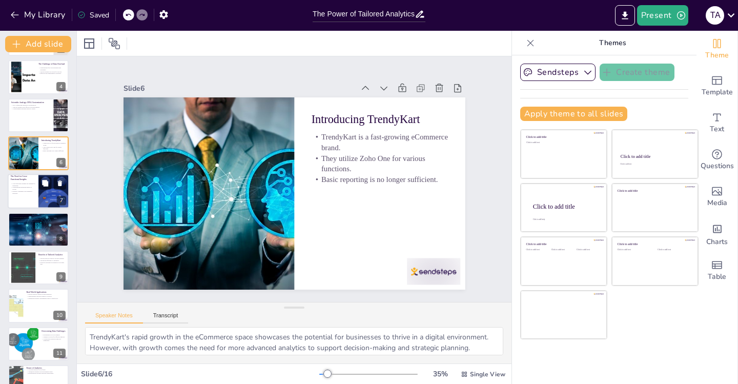
checkbox input "true"
click at [25, 204] on div at bounding box center [38, 191] width 61 height 35
type textarea "Leadership at TrendyKart understands that cross-functional insights are vital f…"
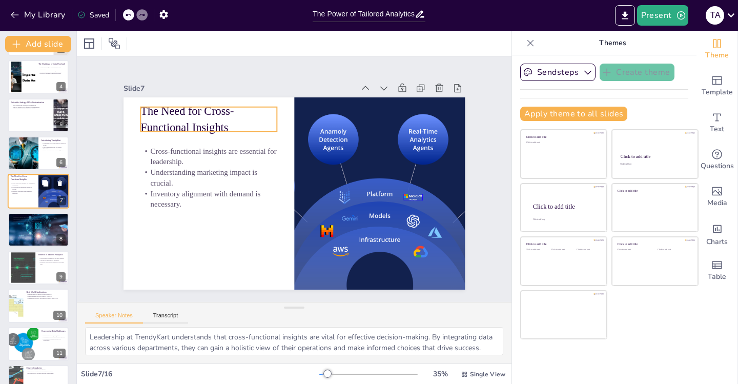
scroll to position [88, 0]
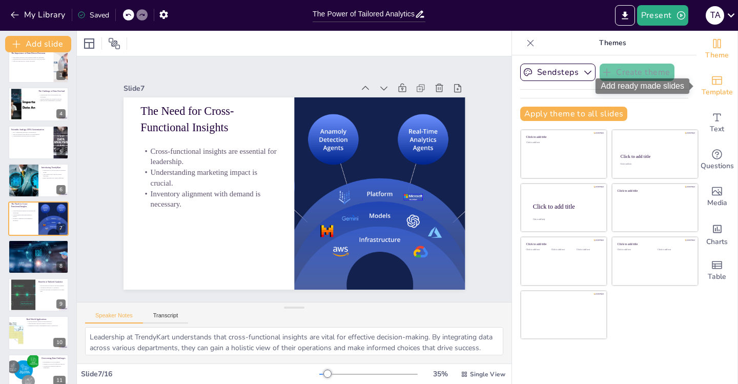
click at [731, 87] on span "Template" at bounding box center [717, 92] width 31 height 11
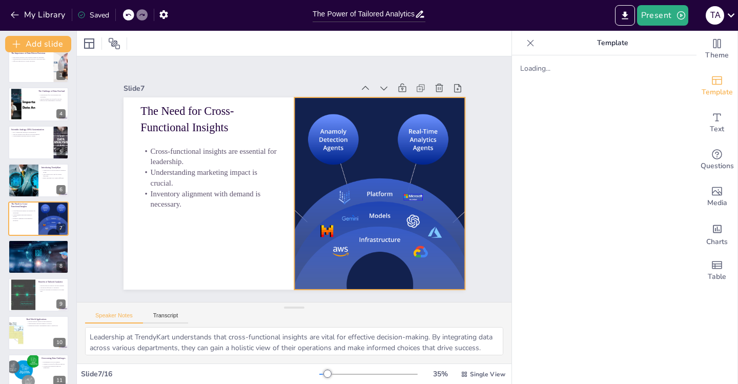
click at [391, 207] on div at bounding box center [299, 93] width 227 height 360
click at [412, 148] on div at bounding box center [333, 256] width 356 height 389
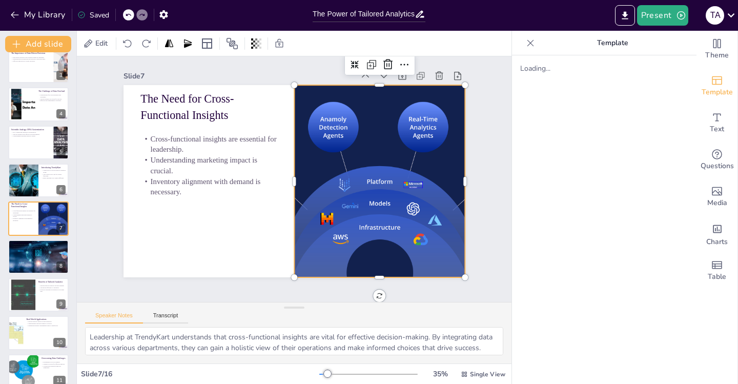
scroll to position [0, 0]
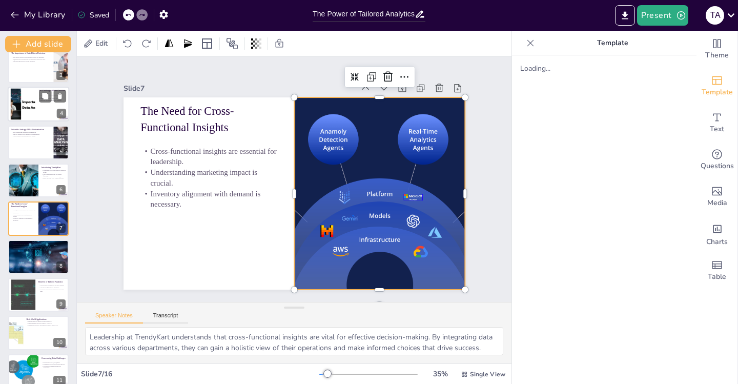
checkbox input "true"
click at [48, 116] on div at bounding box center [38, 104] width 61 height 35
type textarea "The sheer volume of data available to organizations [DATE] can be daunting. Wit…"
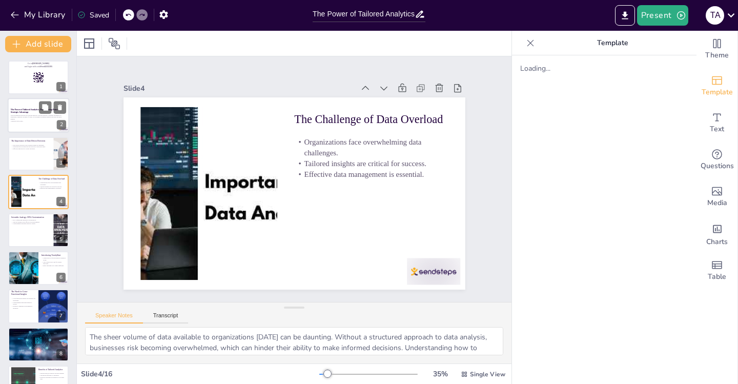
checkbox input "true"
click at [25, 113] on strong "The Power of Tailored Analytics: Transforming Data into Strategic Advantage" at bounding box center [36, 111] width 50 height 5
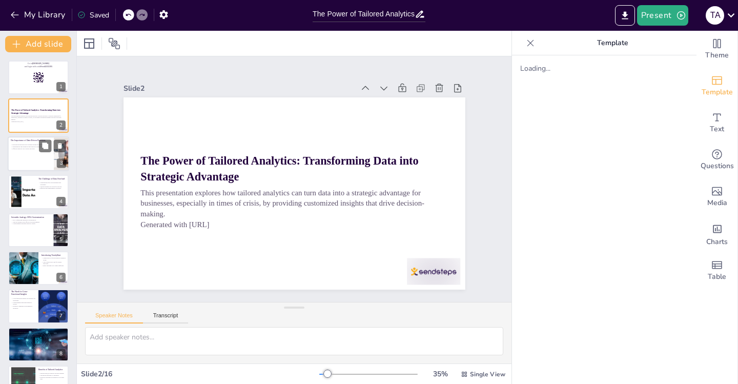
checkbox input "true"
click at [25, 139] on p "The Importance of Data-Driven Decisions" at bounding box center [31, 140] width 40 height 3
type textarea "The pandemic highlighted the necessity for data-driven decisions across various…"
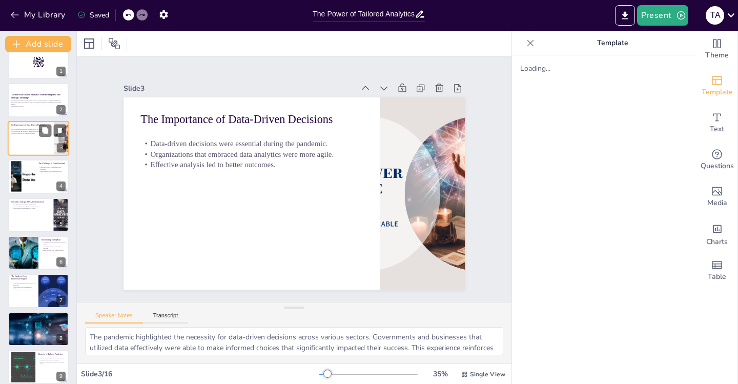
scroll to position [18, 0]
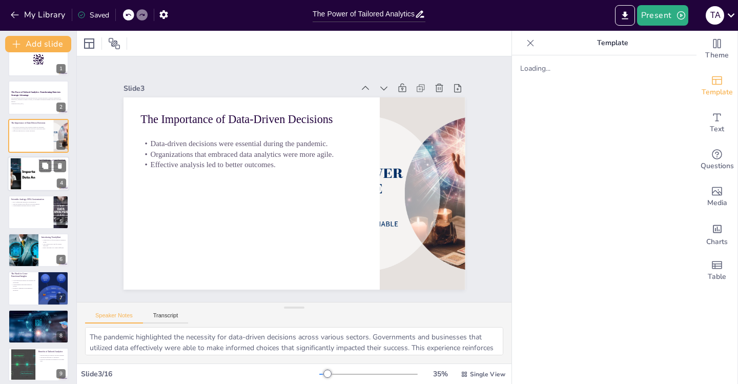
checkbox input "true"
click at [26, 161] on div at bounding box center [22, 173] width 47 height 31
type textarea "The sheer volume of data available to organizations [DATE] can be daunting. Wit…"
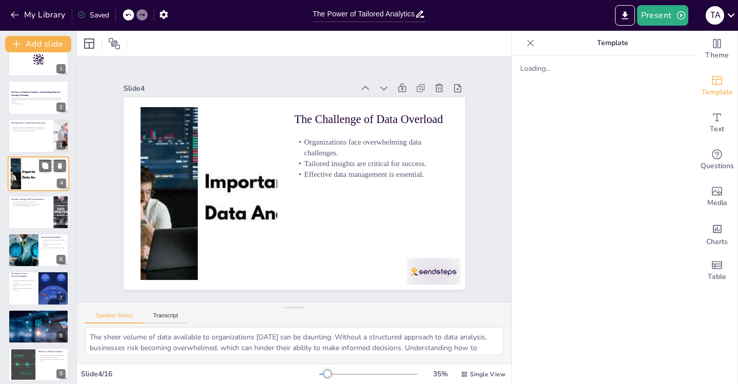
scroll to position [0, 0]
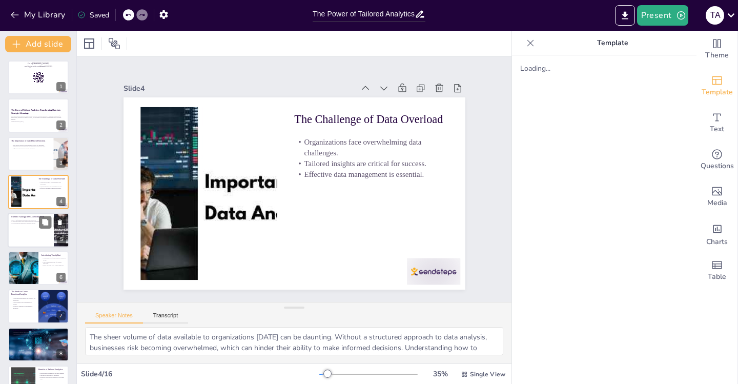
checkbox input "true"
click at [18, 215] on div "Scientific Analogy: DNA Customization" at bounding box center [31, 216] width 40 height 5
type textarea "The analogy of DNA sequencing emphasizes the significance of customization in b…"
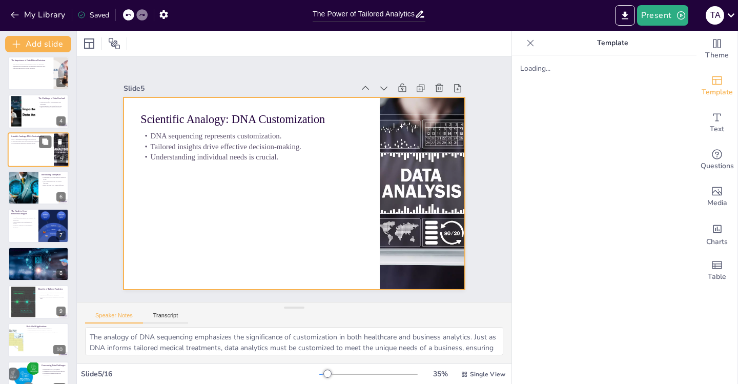
scroll to position [81, 0]
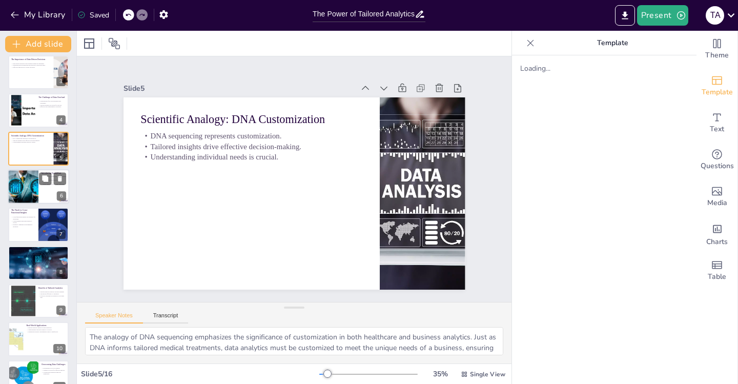
checkbox input "true"
click at [40, 189] on div at bounding box center [38, 186] width 61 height 35
type textarea "TrendyKart's rapid growth in the eCommerce space showcases the potential for bu…"
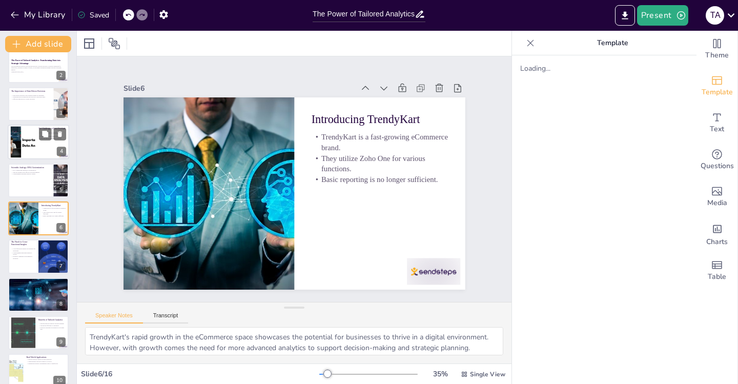
checkbox input "true"
click at [17, 145] on div at bounding box center [22, 142] width 47 height 31
type textarea "The sheer volume of data available to organizations [DATE] can be daunting. Wit…"
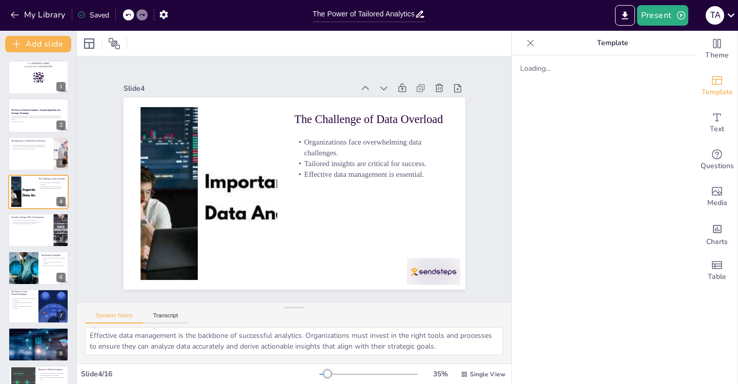
scroll to position [67, 0]
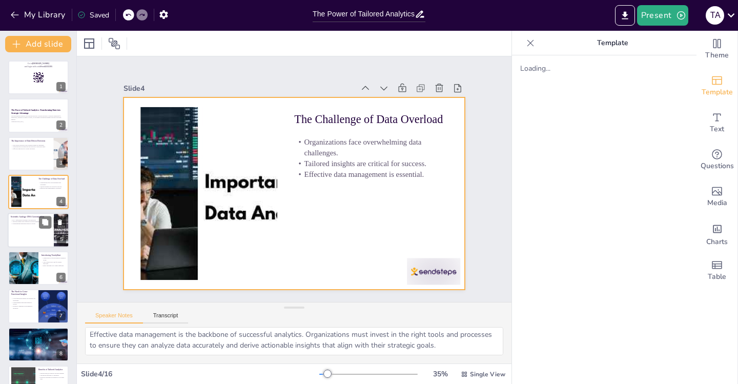
checkbox input "true"
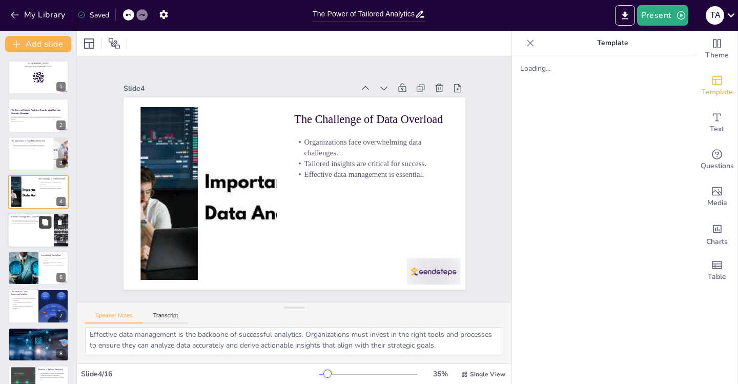
click at [39, 218] on button at bounding box center [45, 222] width 12 height 12
type textarea "The analogy of DNA sequencing emphasizes the significance of customization in b…"
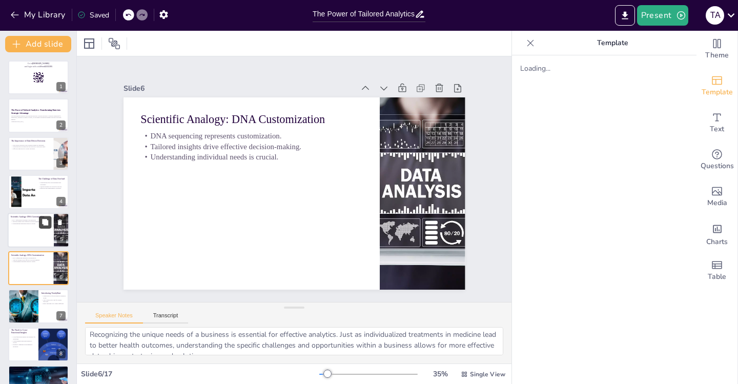
scroll to position [50, 0]
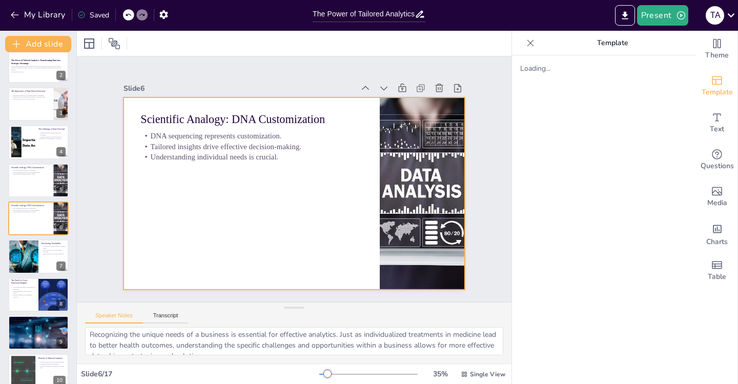
click at [230, 198] on div at bounding box center [281, 185] width 315 height 391
checkbox input "true"
